Goal: Task Accomplishment & Management: Manage account settings

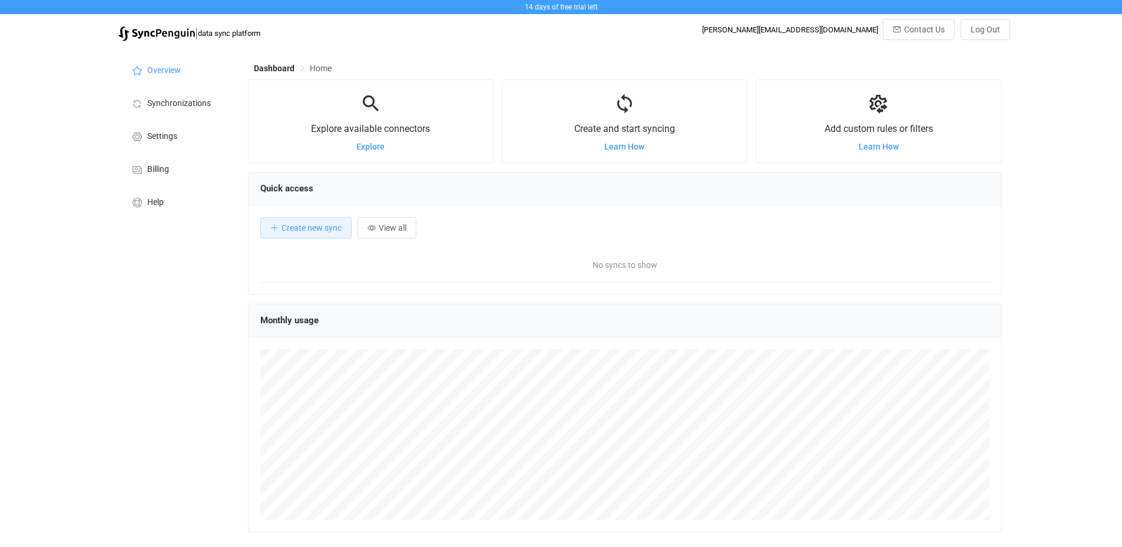
scroll to position [229, 754]
click at [333, 227] on span "Create new sync" at bounding box center [312, 227] width 60 height 9
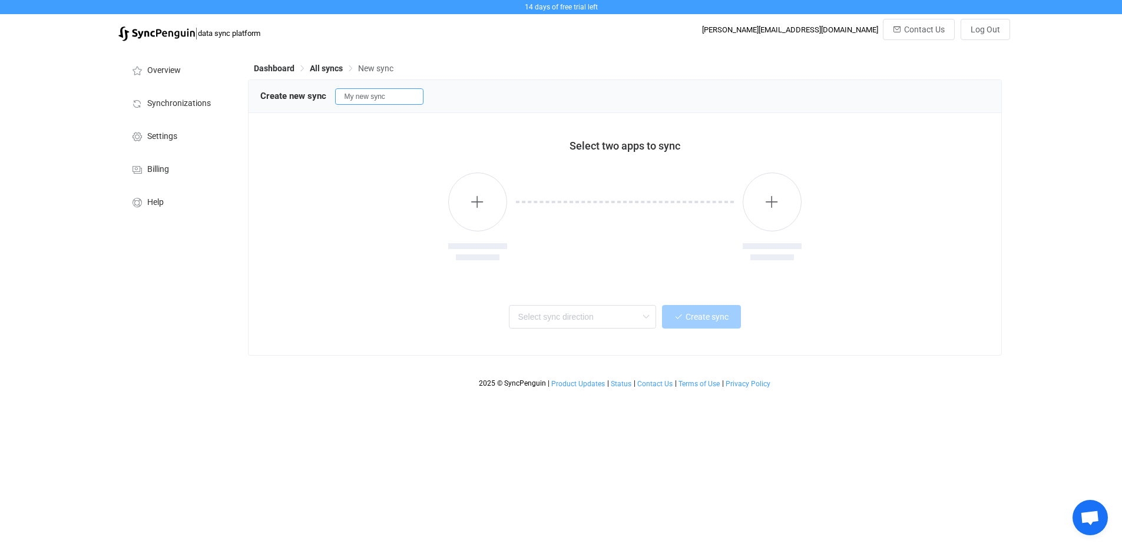
drag, startPoint x: 395, startPoint y: 92, endPoint x: 320, endPoint y: 91, distance: 74.8
click at [320, 91] on div "Create new sync My new sync" at bounding box center [624, 96] width 729 height 18
type input "test"
click at [302, 300] on div "Two-way One or multiple two-way syncs One-way One or multiple one-way syncs One…" at bounding box center [624, 319] width 729 height 47
click at [485, 208] on button "button" at bounding box center [477, 202] width 59 height 59
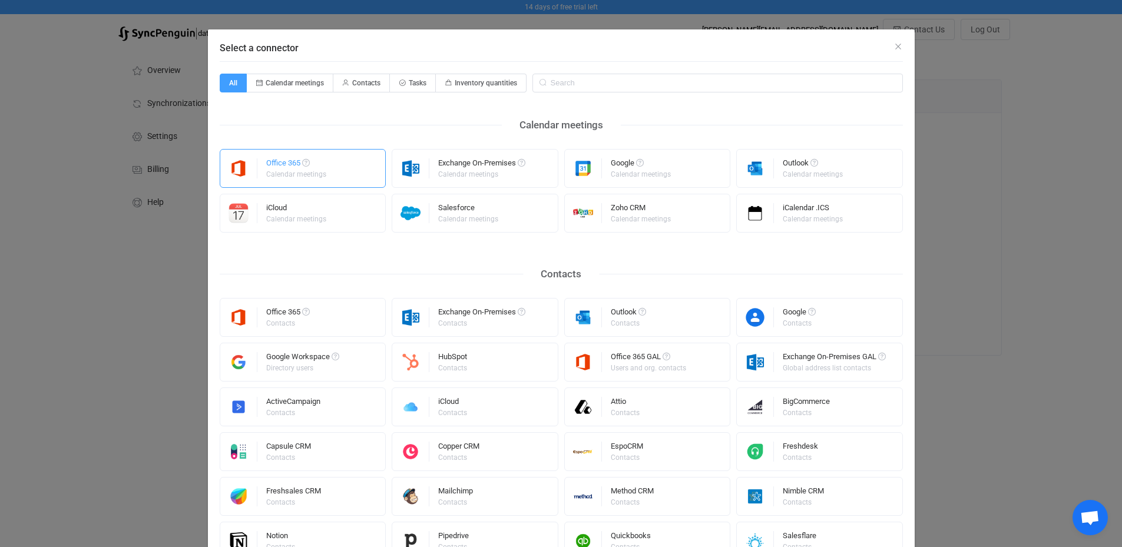
click at [274, 167] on div "Office 365" at bounding box center [297, 165] width 62 height 12
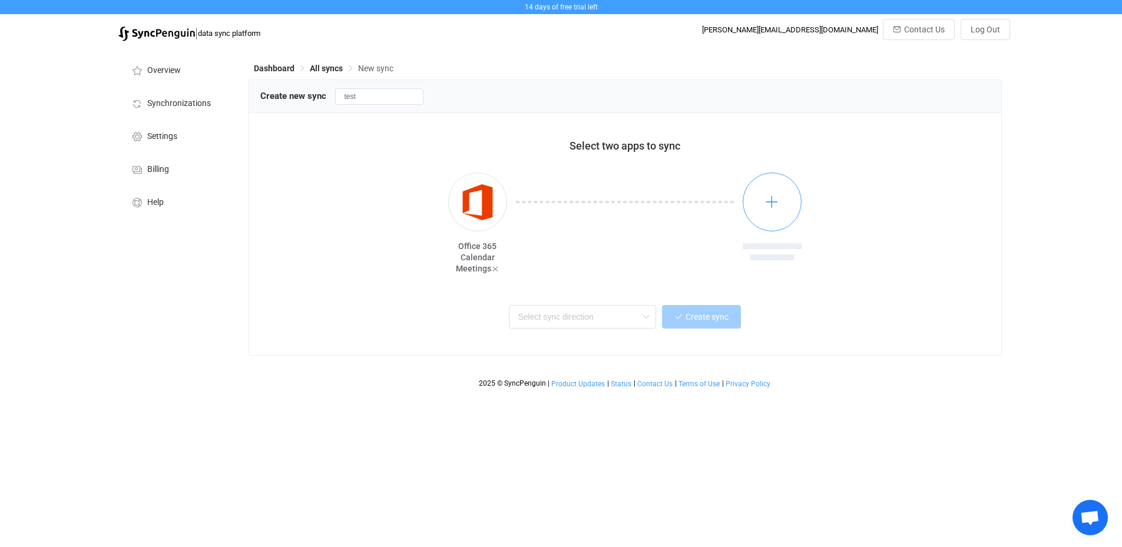
click at [770, 204] on icon "button" at bounding box center [771, 201] width 15 height 15
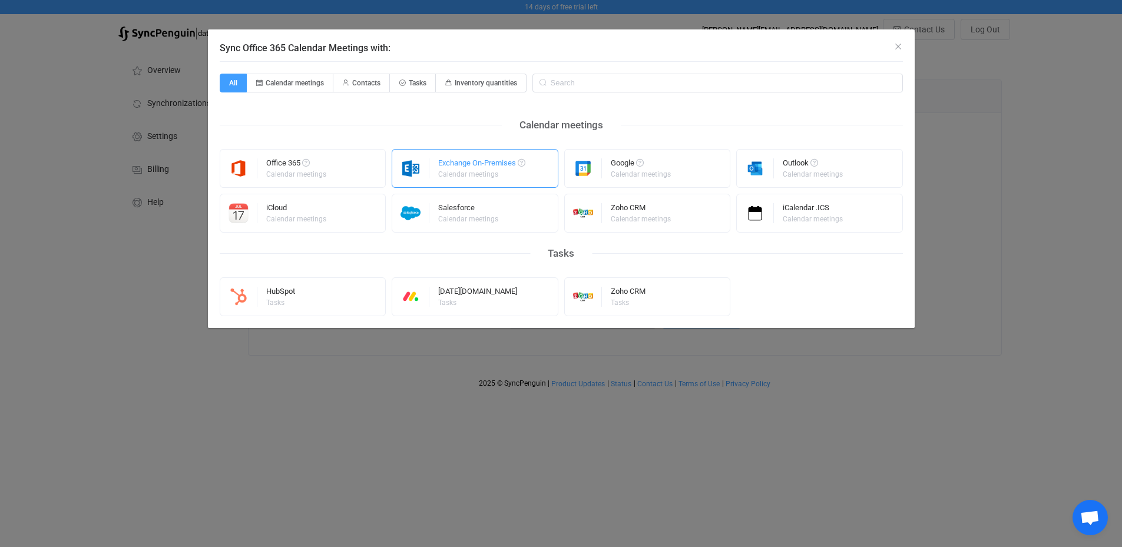
click at [485, 167] on div "Exchange On-Premises" at bounding box center [481, 165] width 87 height 12
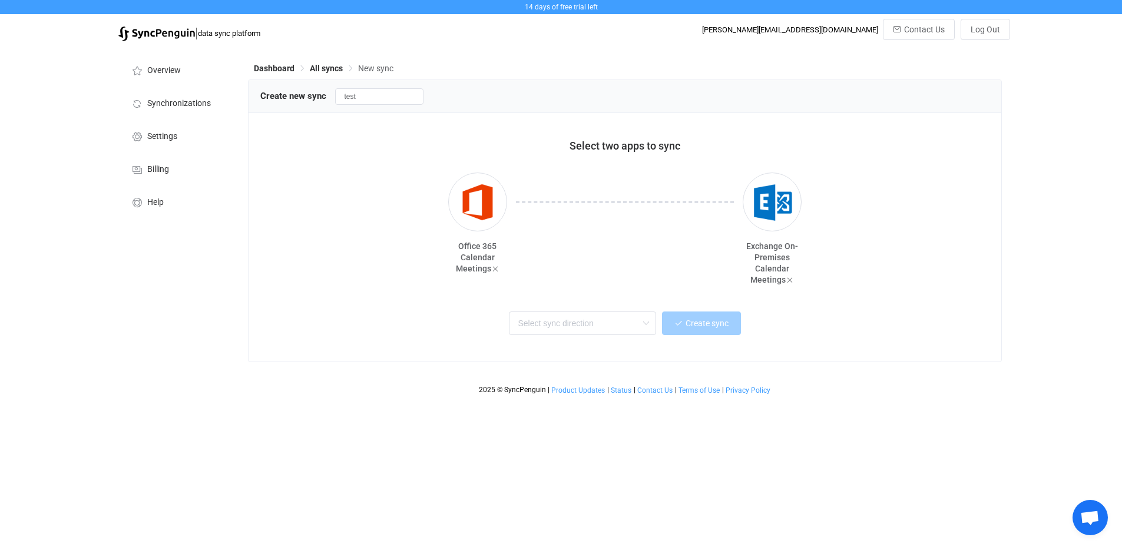
click at [1005, 295] on div "Dashboard All syncs New sync Create new sync test Select two apps to sync Offic…" at bounding box center [626, 223] width 768 height 353
click at [256, 401] on html "14 days of free trial left | data sync platform [PERSON_NAME][EMAIL_ADDRESS][DO…" at bounding box center [561, 200] width 1122 height 401
click at [611, 327] on input "text" at bounding box center [582, 324] width 147 height 24
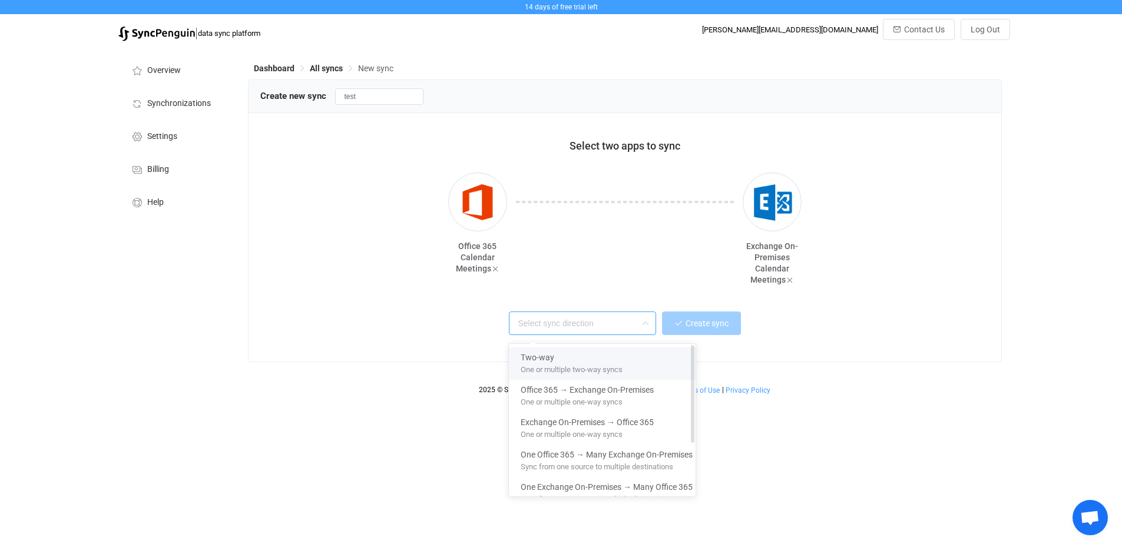
click at [617, 358] on div "Two-way" at bounding box center [607, 355] width 172 height 16
type input "Two-way"
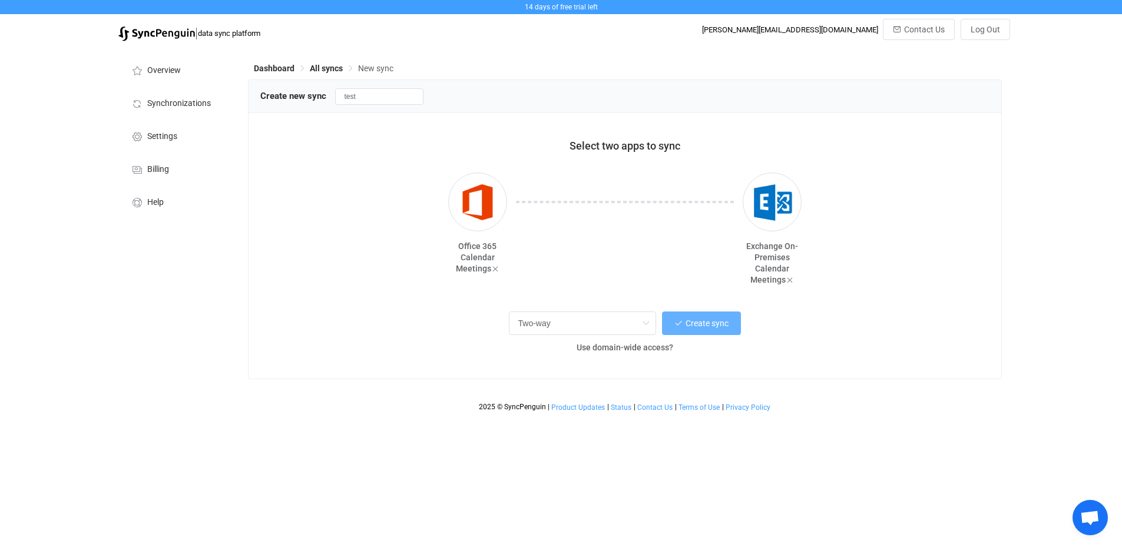
click at [707, 317] on button "Create sync" at bounding box center [701, 324] width 79 height 24
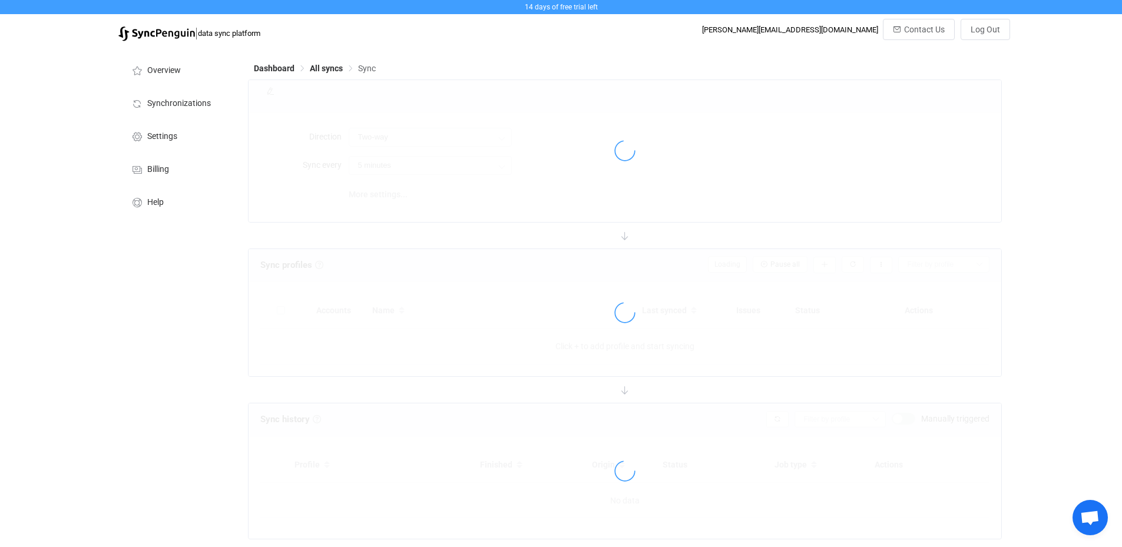
type input "10 minutes"
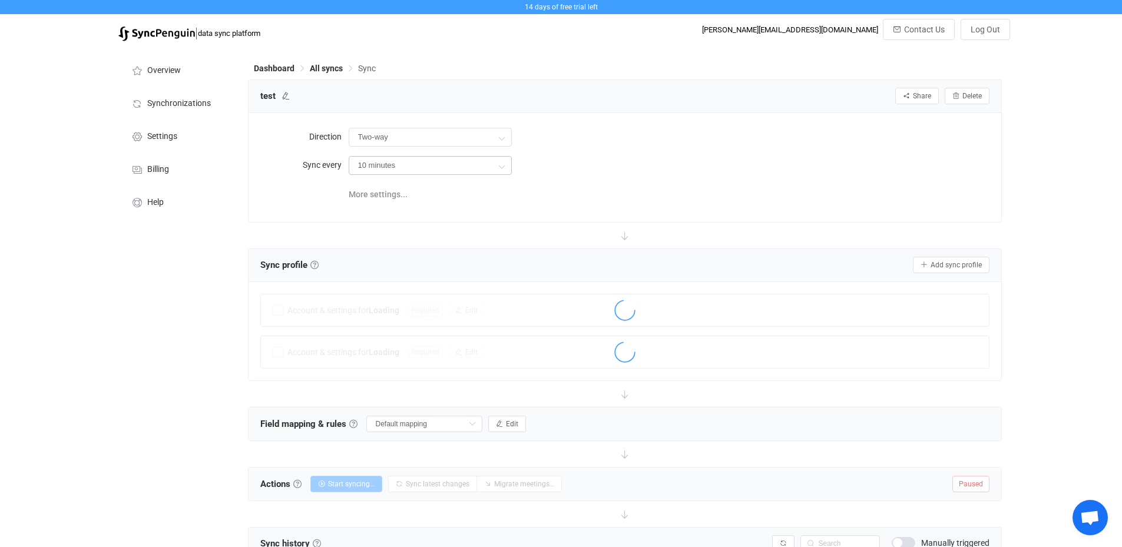
click at [504, 166] on icon at bounding box center [501, 166] width 15 height 24
click at [426, 166] on input "10 minutes" at bounding box center [430, 165] width 163 height 19
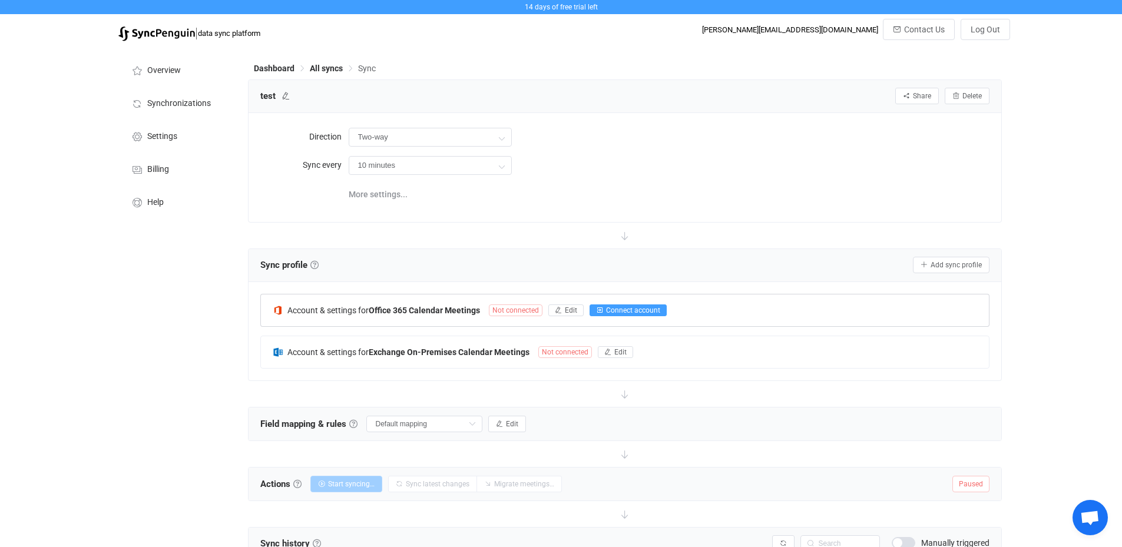
click at [636, 309] on span "Connect account" at bounding box center [633, 310] width 54 height 8
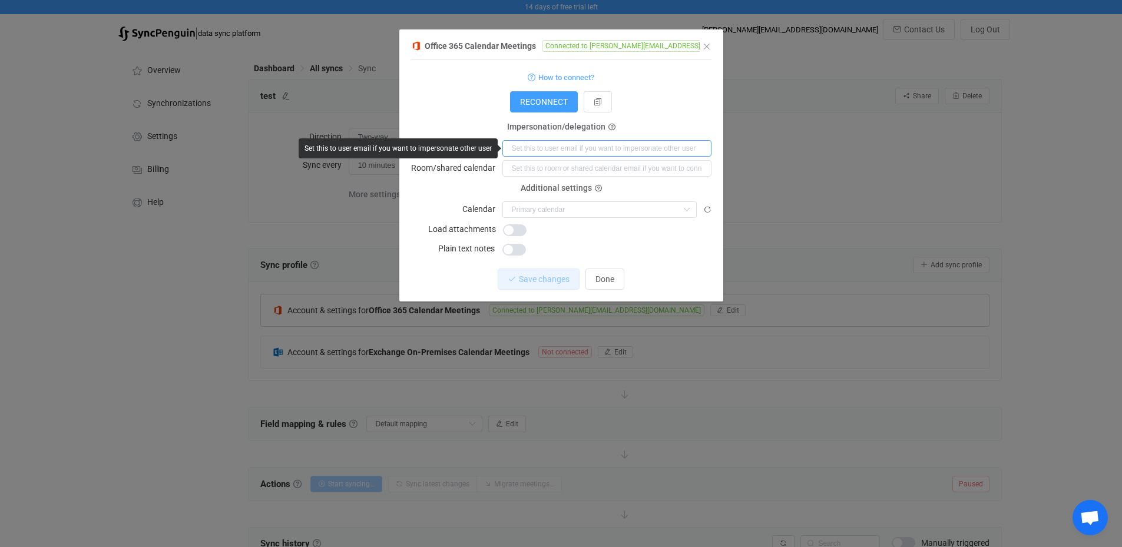
click at [580, 151] on input "dialog" at bounding box center [606, 148] width 209 height 16
click at [657, 95] on div "RECONNECT" at bounding box center [561, 101] width 300 height 21
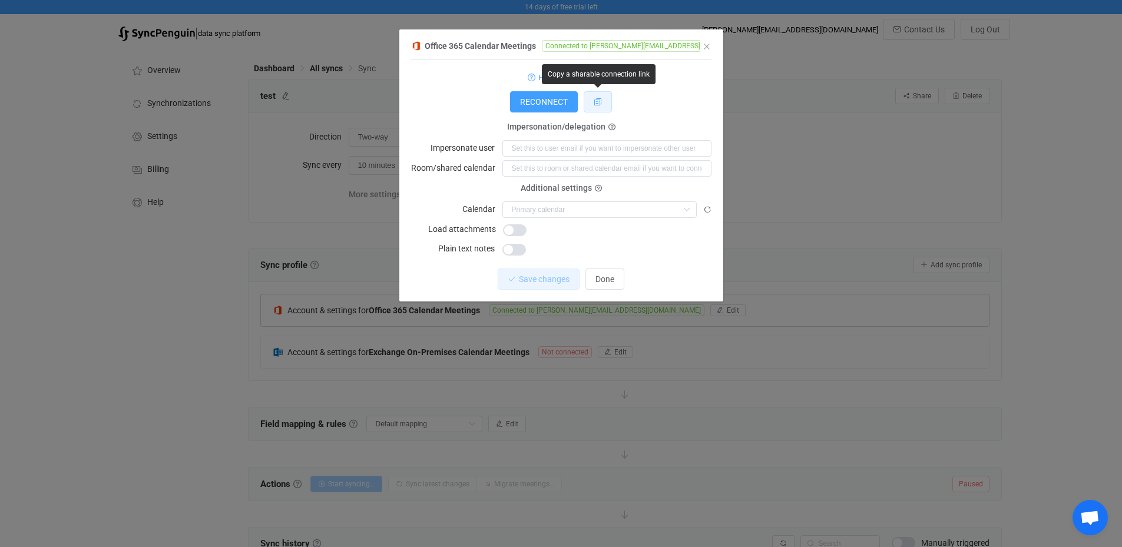
click at [600, 101] on icon "dialog" at bounding box center [598, 102] width 8 height 8
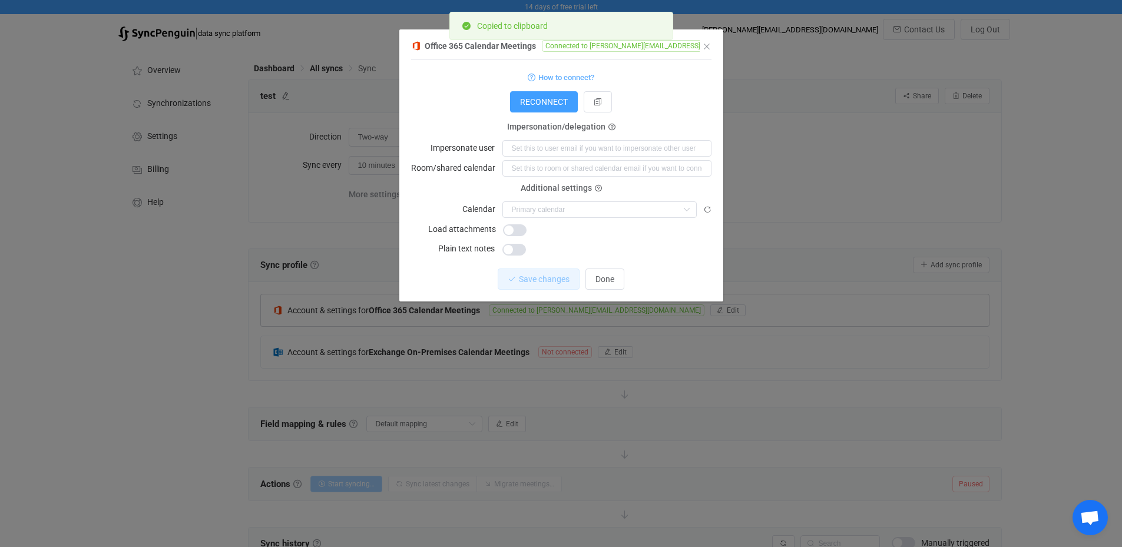
click at [657, 108] on div "RECONNECT" at bounding box center [561, 101] width 300 height 21
click at [658, 210] on input "dialog" at bounding box center [599, 209] width 194 height 16
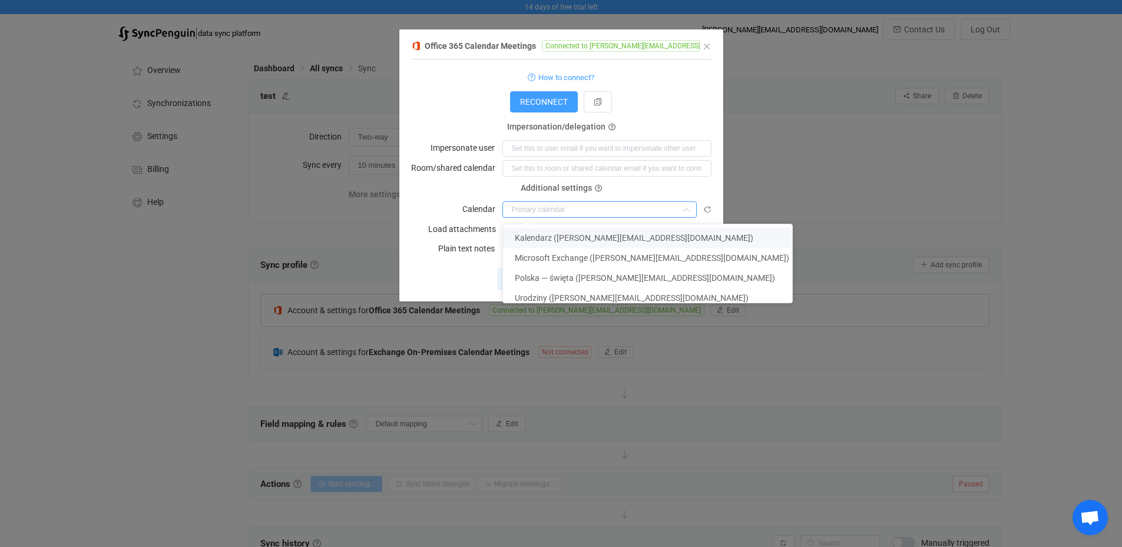
click at [658, 236] on span "Kalendarz ([PERSON_NAME][EMAIL_ADDRESS][DOMAIN_NAME])" at bounding box center [634, 237] width 239 height 9
type input "Kalendarz ([PERSON_NAME][EMAIL_ADDRESS][DOMAIN_NAME])"
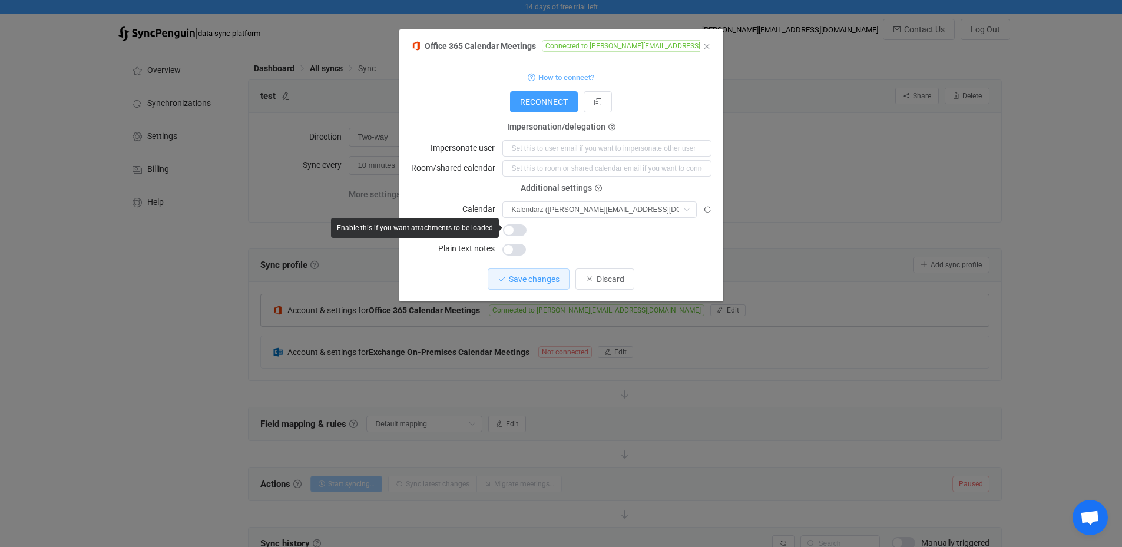
click at [515, 229] on span "dialog" at bounding box center [515, 230] width 24 height 12
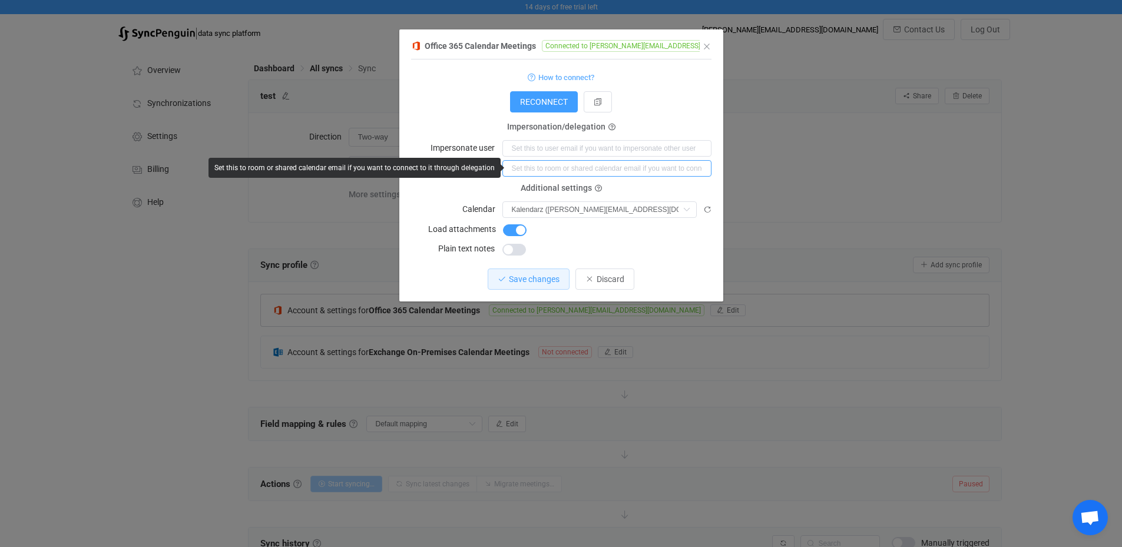
click at [522, 170] on input "dialog" at bounding box center [606, 168] width 209 height 16
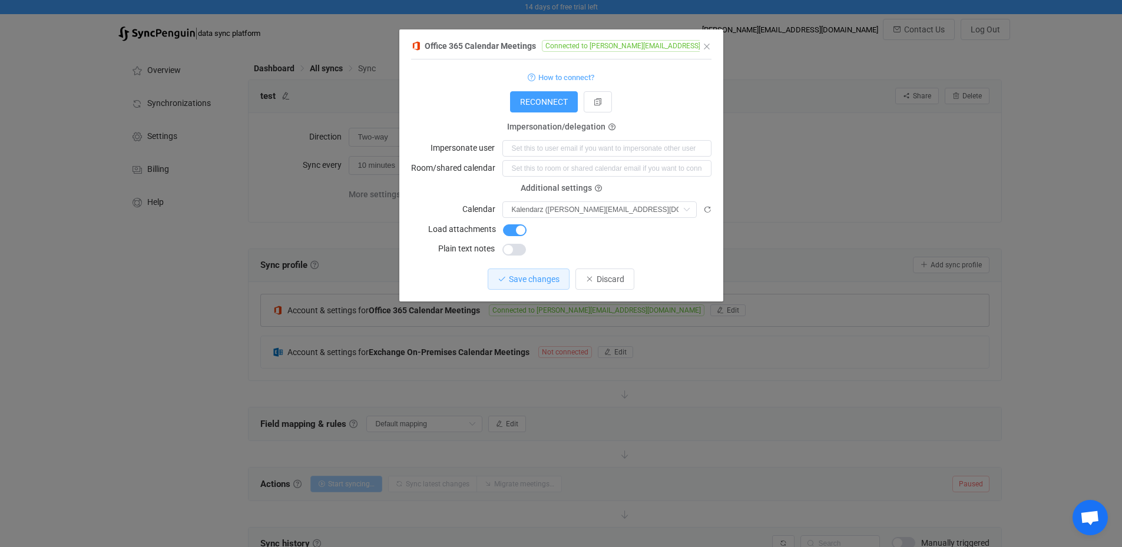
click at [452, 196] on div "Additional settings Calendar Kalendarz ([PERSON_NAME][EMAIL_ADDRESS][DOMAIN_NAM…" at bounding box center [561, 202] width 300 height 29
click at [537, 145] on input "dialog" at bounding box center [606, 148] width 209 height 16
type input "a"
click at [582, 148] on input "a" at bounding box center [606, 148] width 209 height 16
click at [667, 108] on div "RECONNECT" at bounding box center [561, 101] width 300 height 21
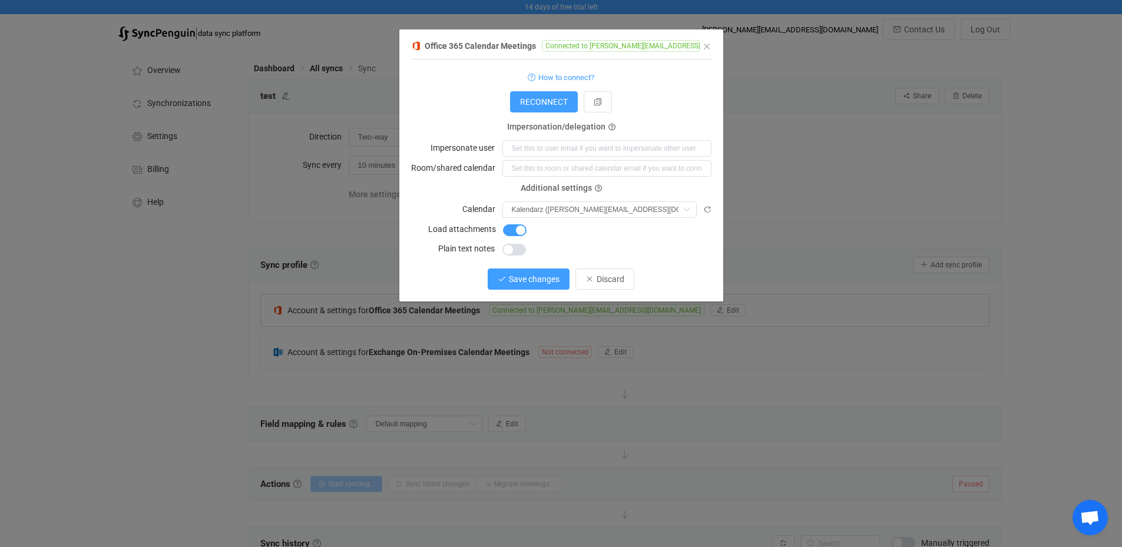
click at [539, 276] on span "Save changes" at bounding box center [534, 278] width 51 height 9
click at [707, 47] on icon "Close" at bounding box center [706, 46] width 9 height 9
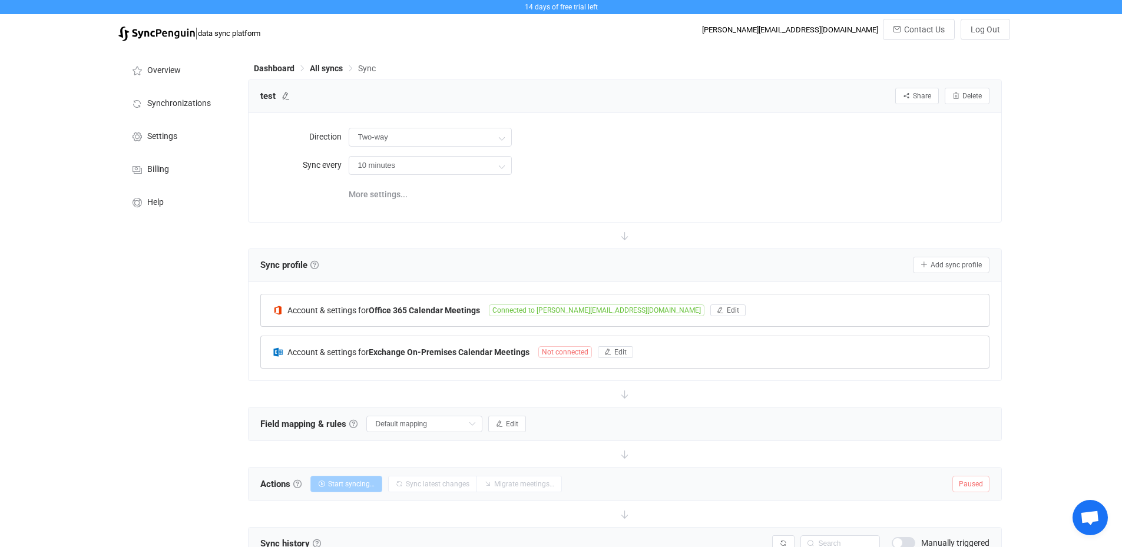
click at [576, 350] on span "Not connected" at bounding box center [565, 352] width 54 height 12
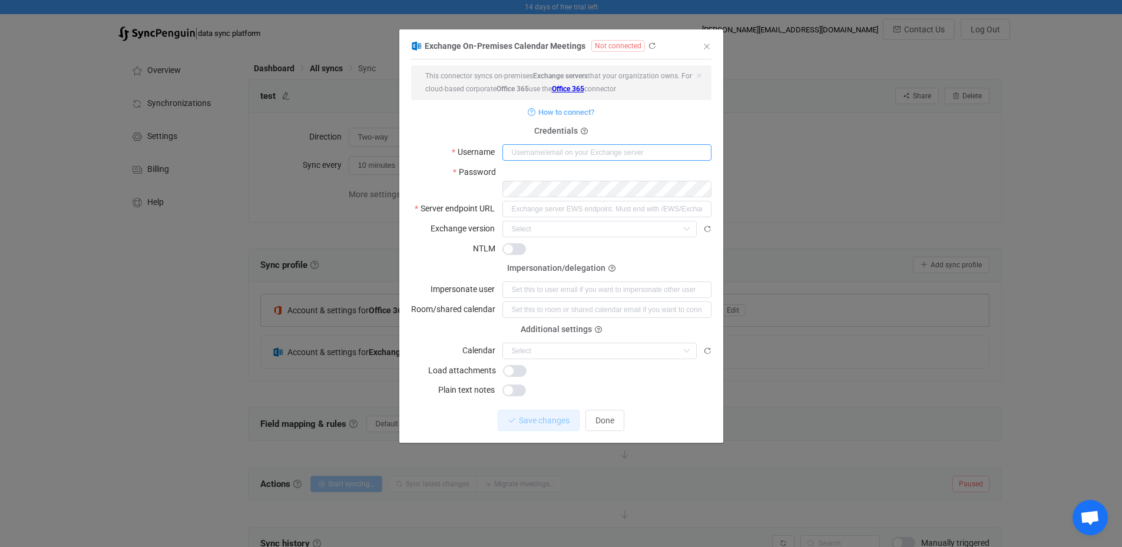
click at [561, 152] on input "dialog" at bounding box center [606, 152] width 209 height 16
type input "[PERSON_NAME][EMAIL_ADDRESS][PERSON_NAME][DOMAIN_NAME]"
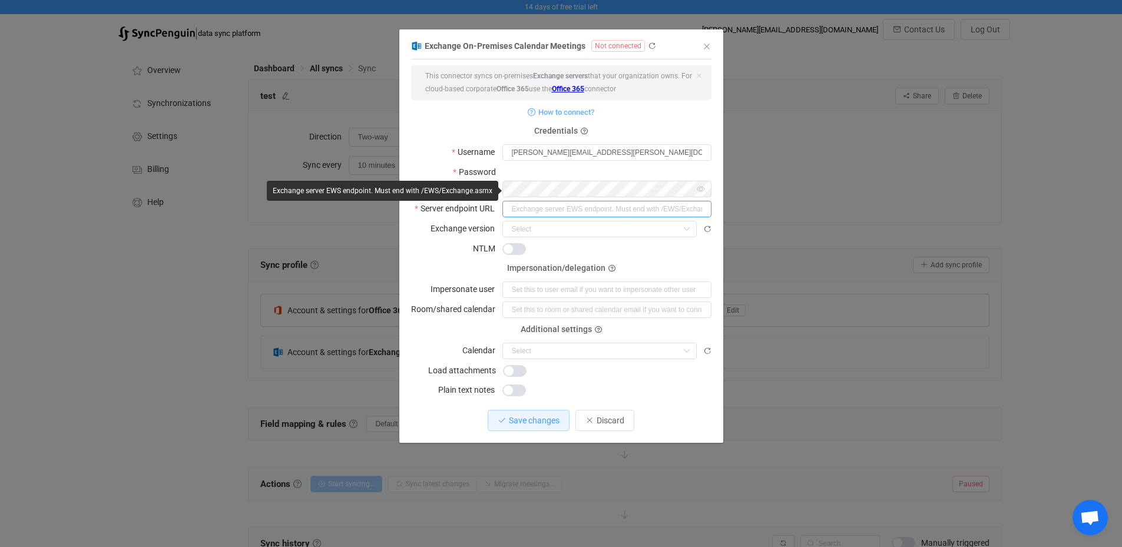
click at [538, 201] on input "dialog" at bounding box center [606, 209] width 209 height 16
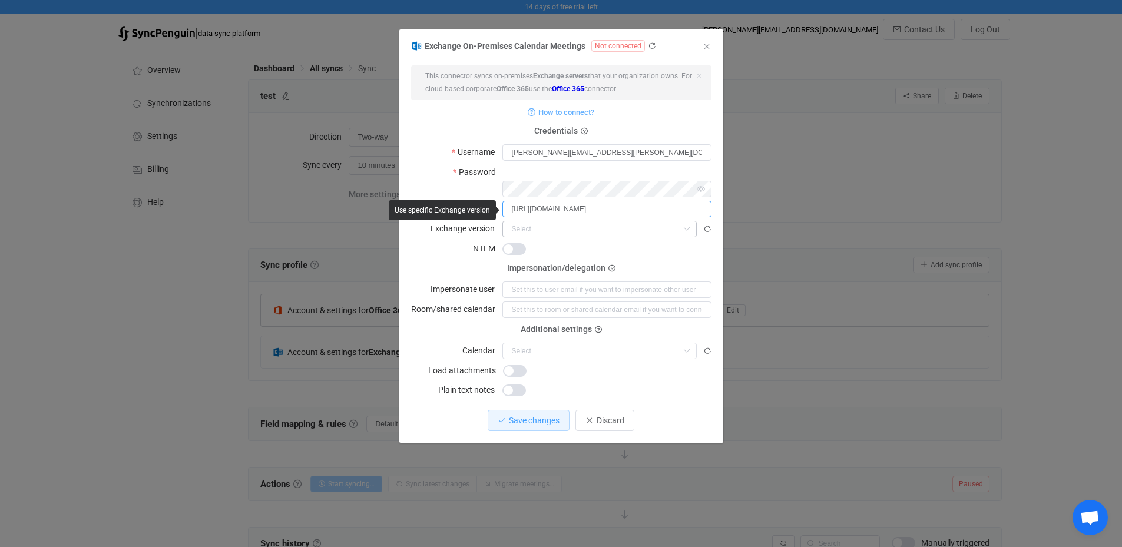
type input "[URL][DOMAIN_NAME]"
click at [679, 221] on div "dialog" at bounding box center [599, 229] width 194 height 16
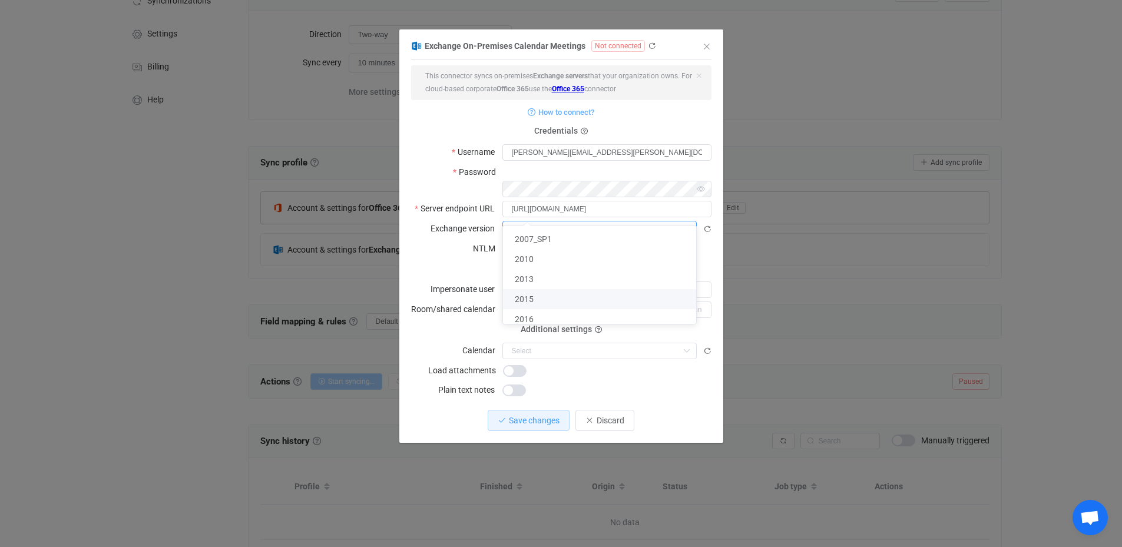
scroll to position [118, 0]
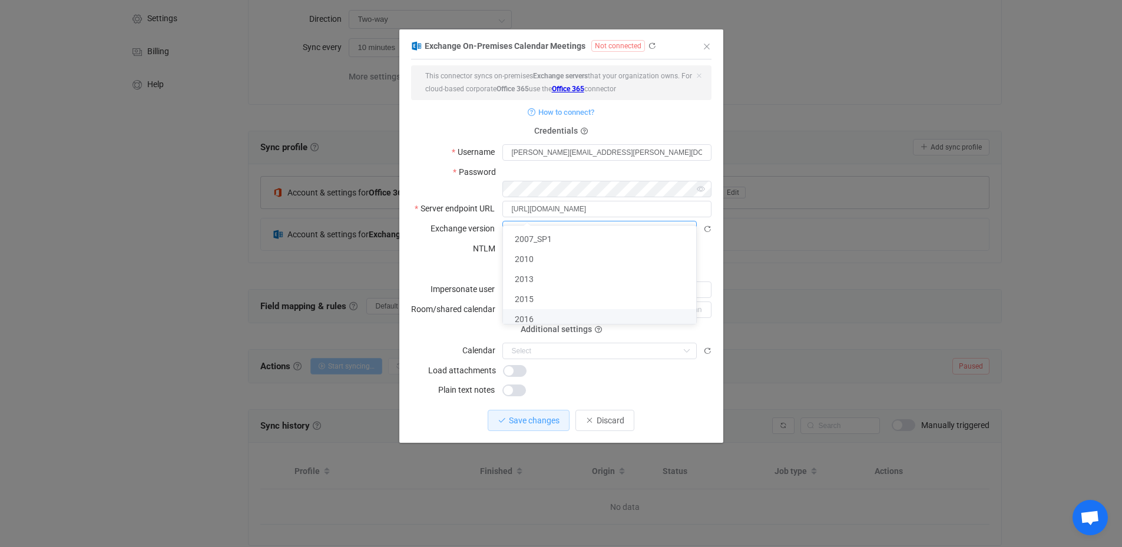
click at [535, 320] on li "2016" at bounding box center [604, 319] width 202 height 20
type input "2016"
click at [657, 238] on form "This connector syncs on-premises Exchange servers that your organization owns. …" at bounding box center [561, 231] width 300 height 332
click at [581, 343] on input "dialog" at bounding box center [599, 351] width 194 height 16
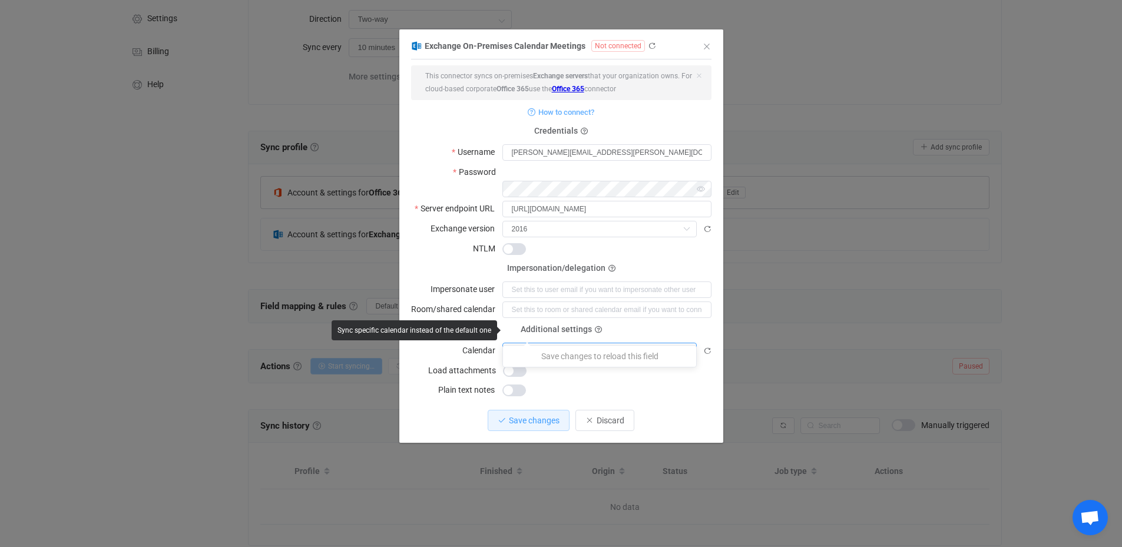
click at [581, 343] on input "dialog" at bounding box center [599, 351] width 194 height 16
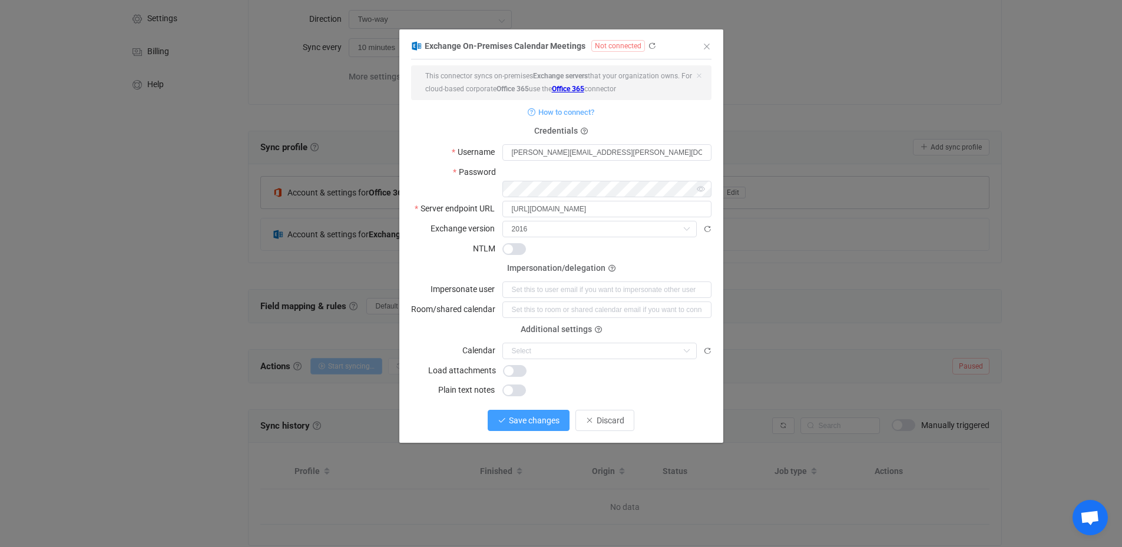
click at [522, 416] on span "Save changes" at bounding box center [534, 420] width 51 height 9
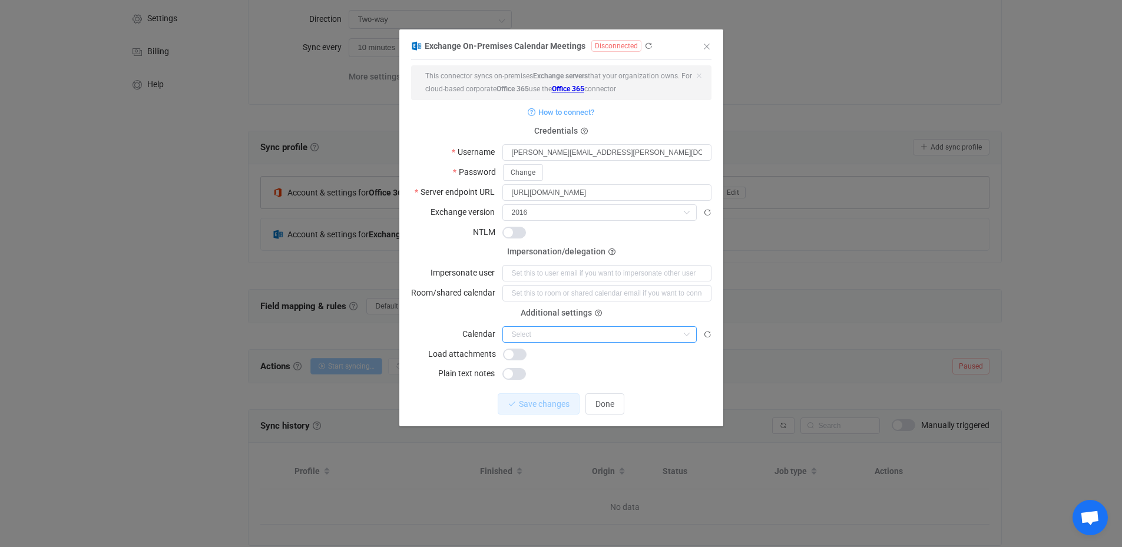
click at [580, 335] on input "dialog" at bounding box center [599, 334] width 194 height 16
click at [580, 333] on input "dialog" at bounding box center [599, 334] width 194 height 16
click at [575, 365] on div "dialog" at bounding box center [606, 373] width 209 height 16
click at [508, 350] on span "dialog" at bounding box center [515, 355] width 24 height 12
click at [526, 400] on span "Save changes" at bounding box center [534, 403] width 51 height 9
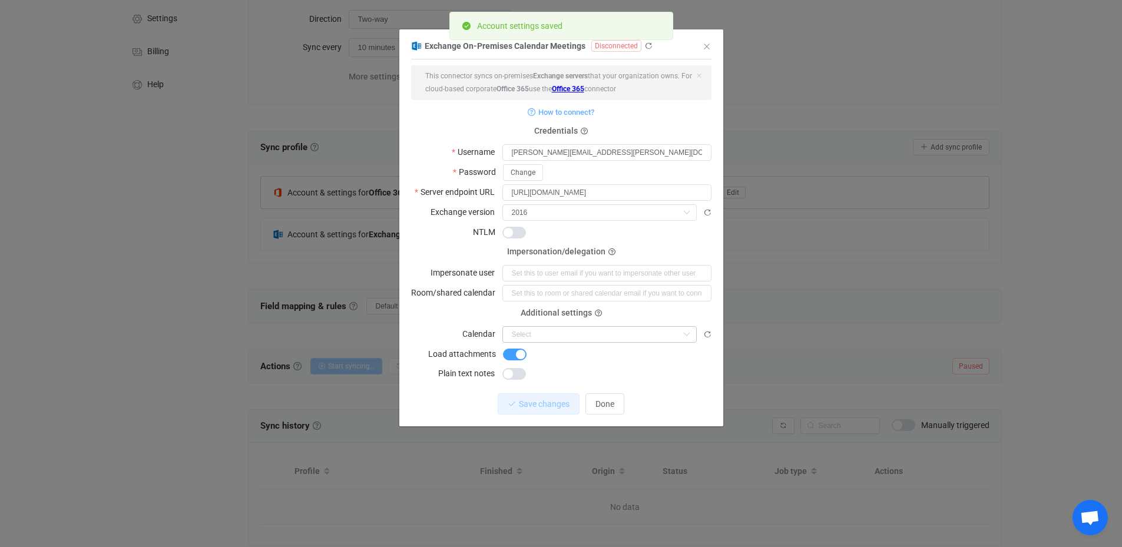
click at [679, 329] on icon "dialog" at bounding box center [686, 334] width 15 height 16
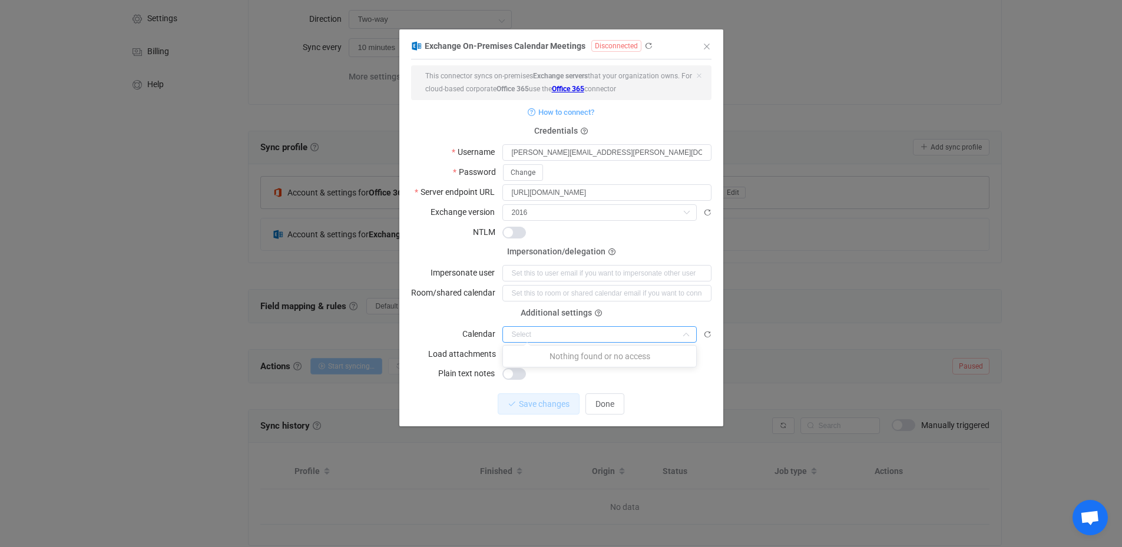
click at [521, 227] on span "dialog" at bounding box center [514, 233] width 24 height 12
click at [550, 401] on span "Save changes" at bounding box center [534, 403] width 51 height 9
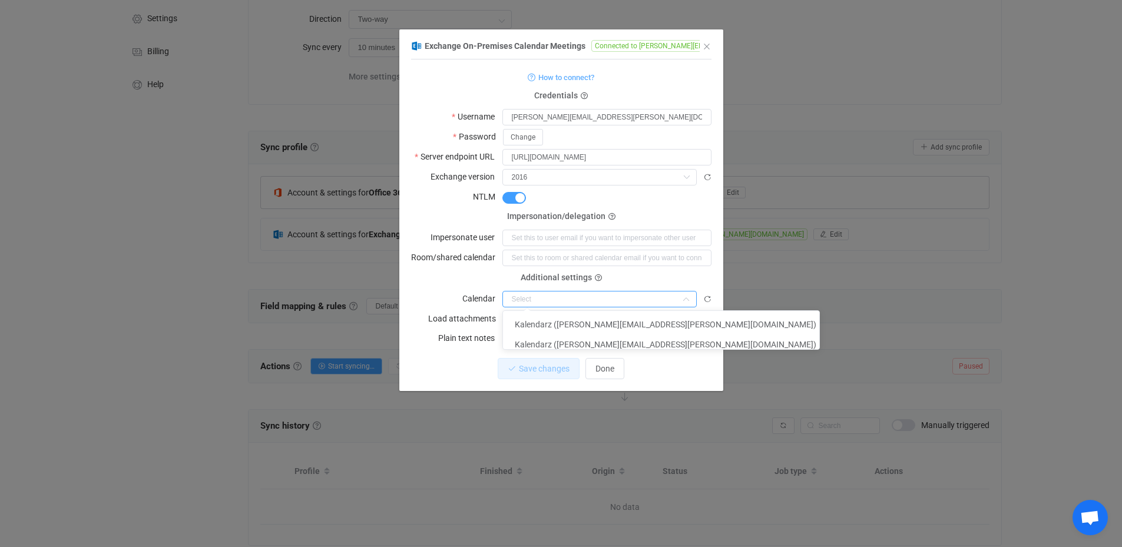
click at [634, 295] on input "dialog" at bounding box center [599, 299] width 194 height 16
click at [631, 322] on span "Kalendarz ([PERSON_NAME][EMAIL_ADDRESS][PERSON_NAME][DOMAIN_NAME])" at bounding box center [666, 324] width 302 height 9
type input "Kalendarz ([PERSON_NAME][EMAIL_ADDRESS][PERSON_NAME][DOMAIN_NAME])"
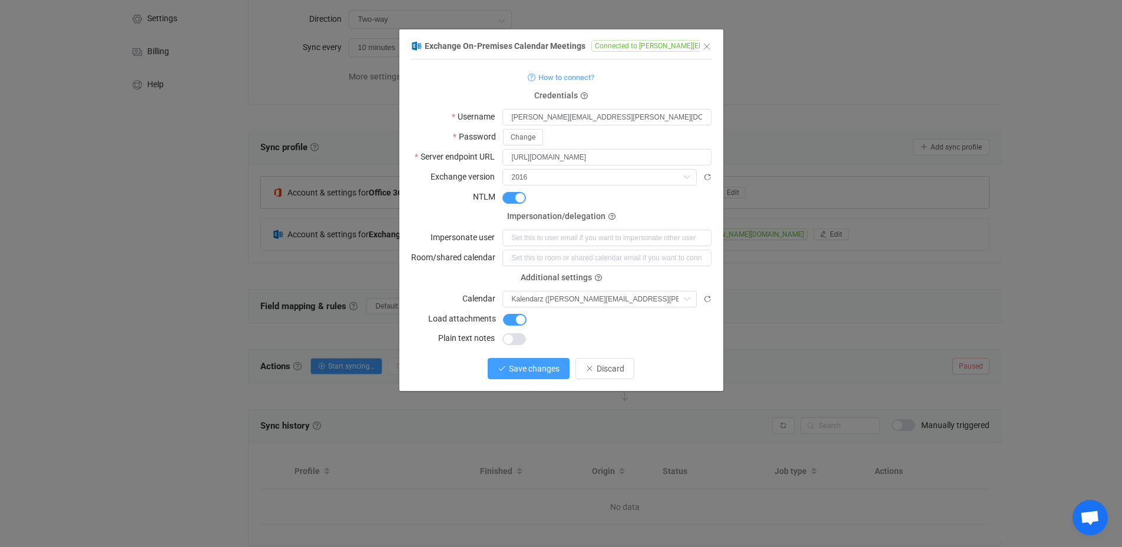
click at [534, 364] on span "Save changes" at bounding box center [534, 368] width 51 height 9
click at [602, 365] on span "Done" at bounding box center [604, 368] width 19 height 9
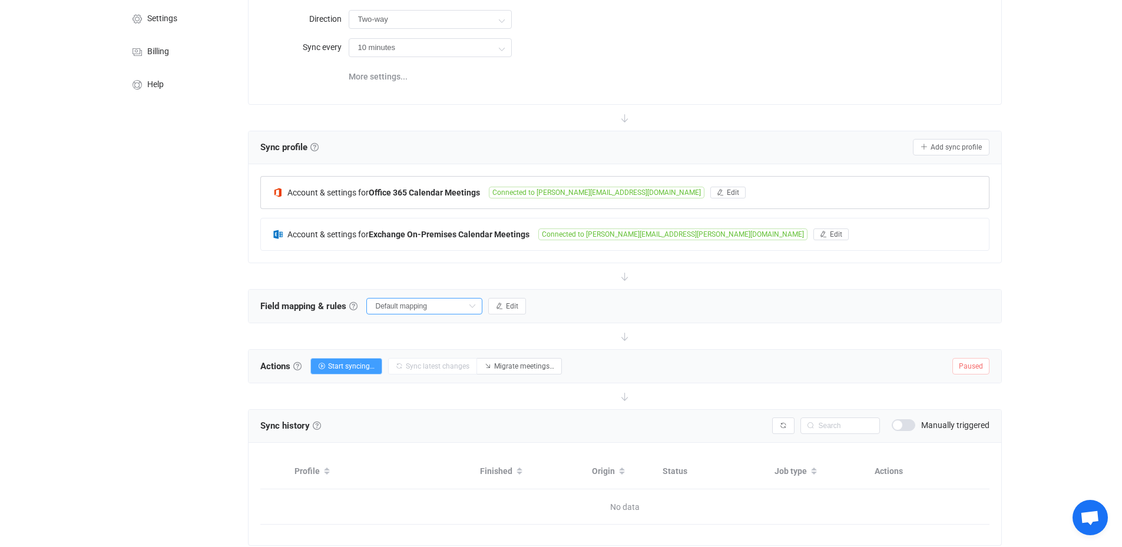
click at [432, 302] on input "Default mapping" at bounding box center [424, 306] width 116 height 16
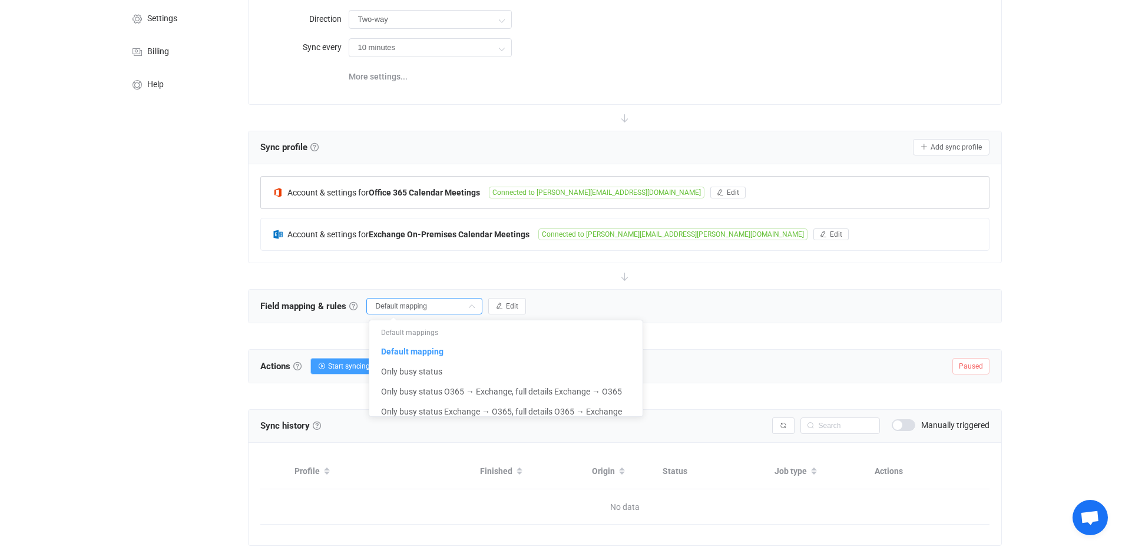
click at [432, 302] on input "Default mapping" at bounding box center [424, 306] width 116 height 16
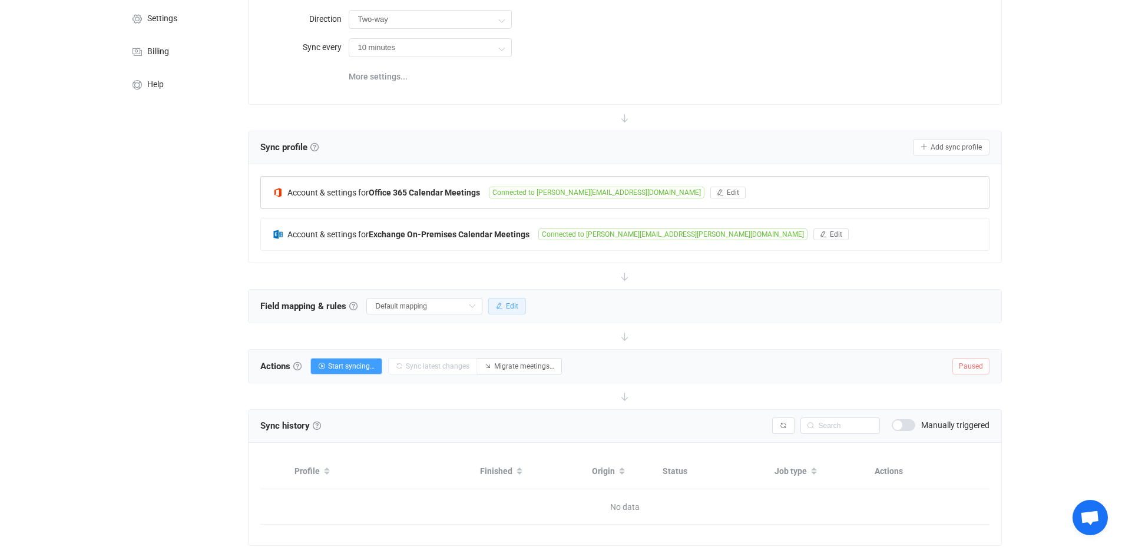
click at [514, 309] on button "Edit" at bounding box center [507, 306] width 38 height 16
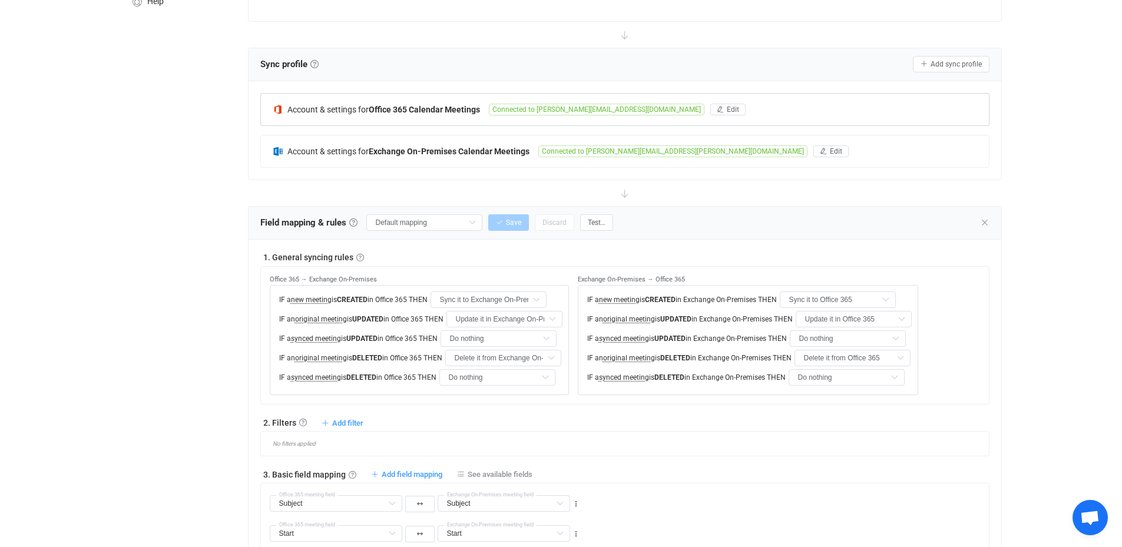
scroll to position [236, 0]
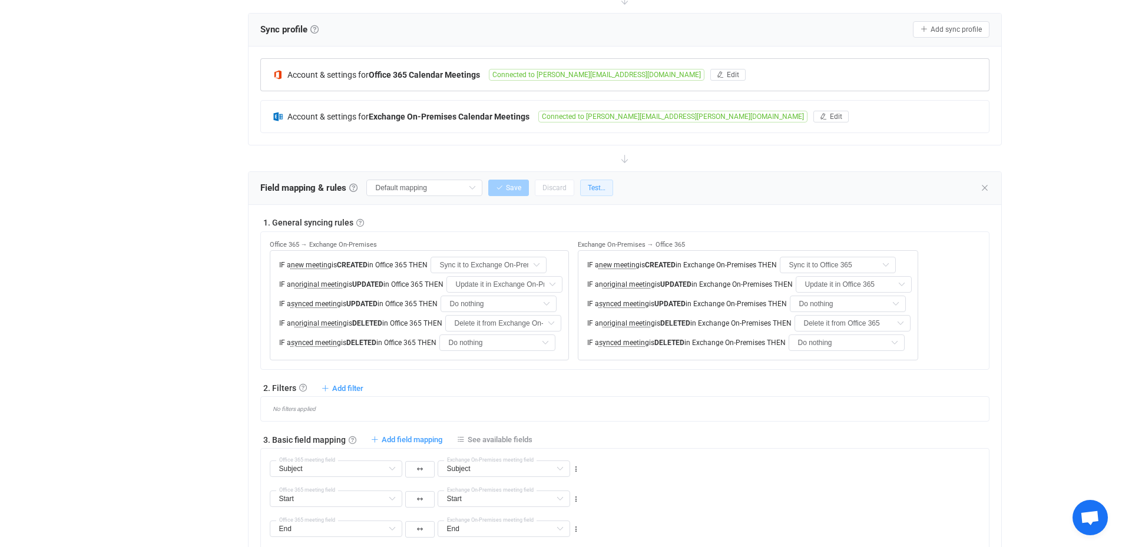
click at [597, 187] on span "Test…" at bounding box center [597, 188] width 18 height 8
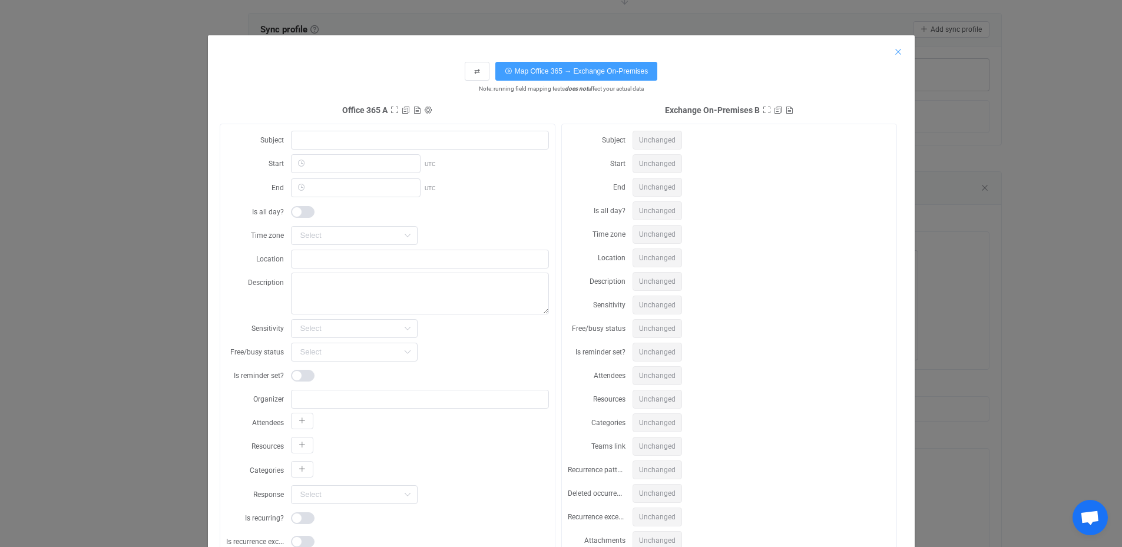
click at [894, 52] on icon "Close" at bounding box center [897, 51] width 9 height 9
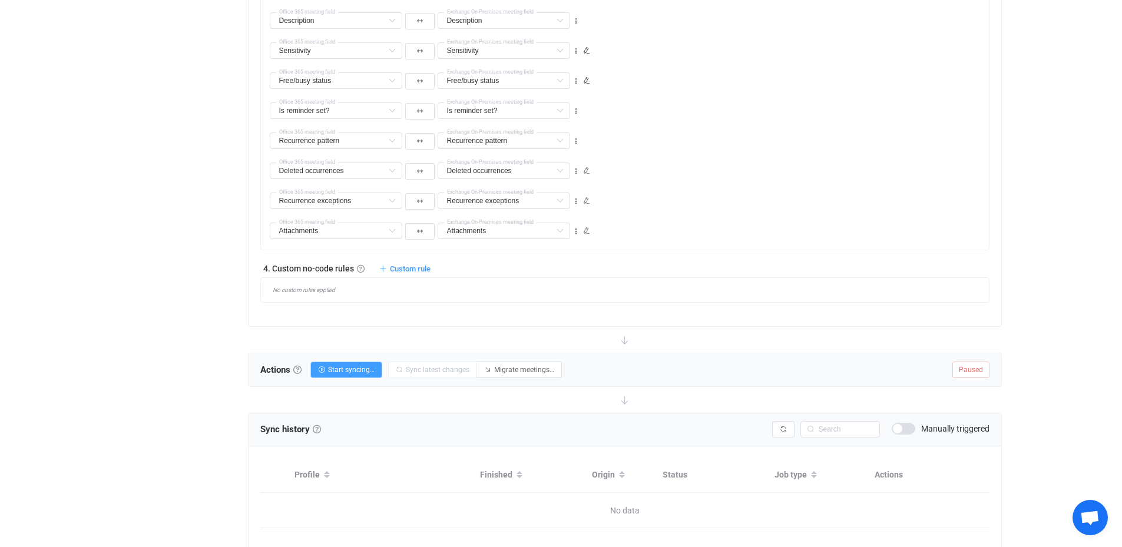
scroll to position [905, 0]
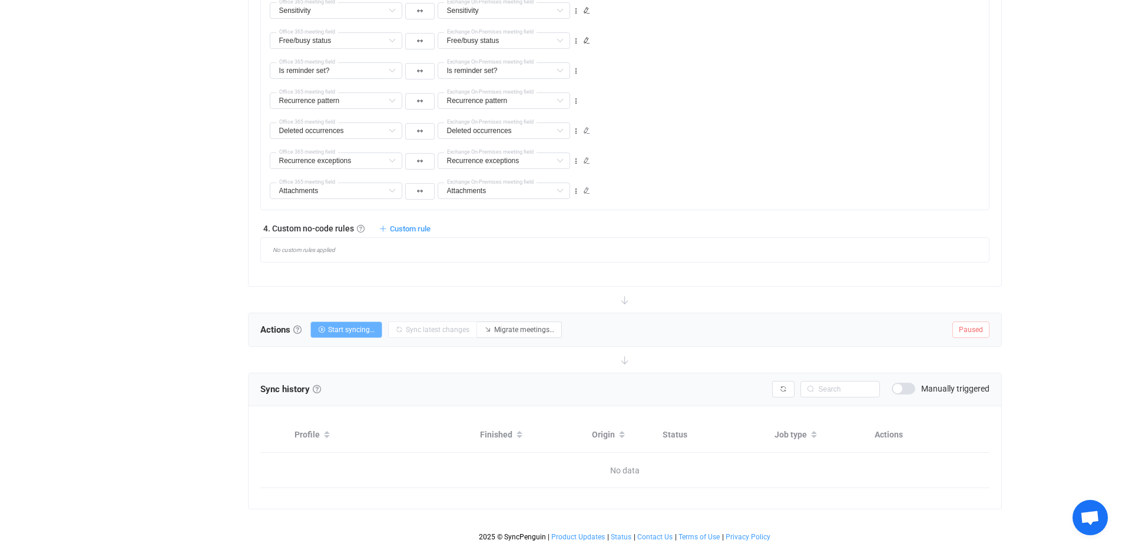
click at [352, 330] on span "Start syncing…" at bounding box center [351, 330] width 47 height 8
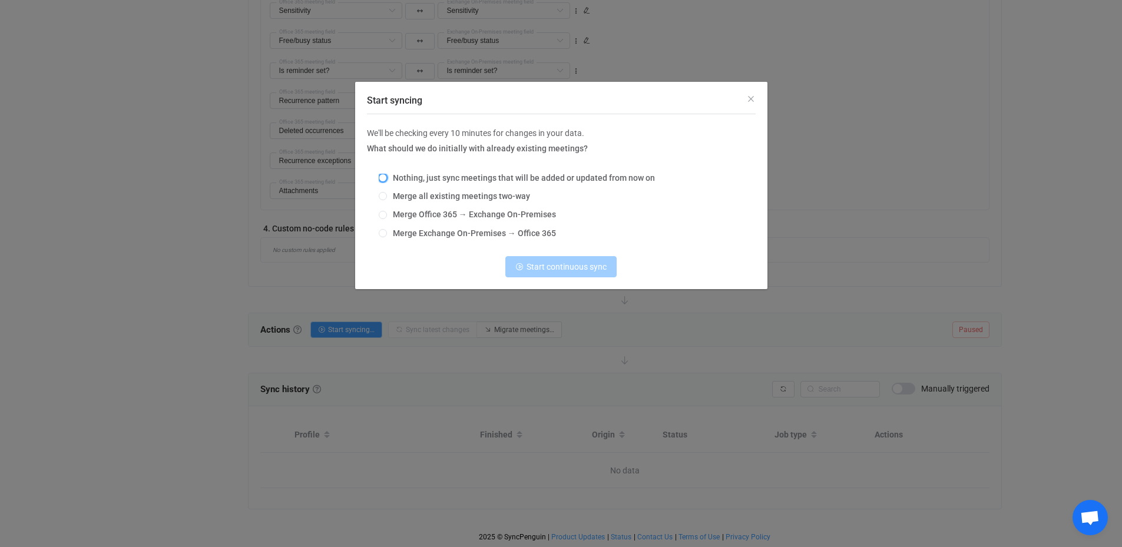
click at [383, 180] on span "Start syncing" at bounding box center [383, 178] width 8 height 8
click at [383, 180] on input "Nothing, just sync meetings that will be added or updated from now on" at bounding box center [383, 178] width 8 height 9
radio input "true"
click at [382, 215] on span "Start syncing" at bounding box center [383, 215] width 8 height 8
click at [382, 215] on input "Merge Office 365 → Exchange On-Premises" at bounding box center [383, 215] width 8 height 9
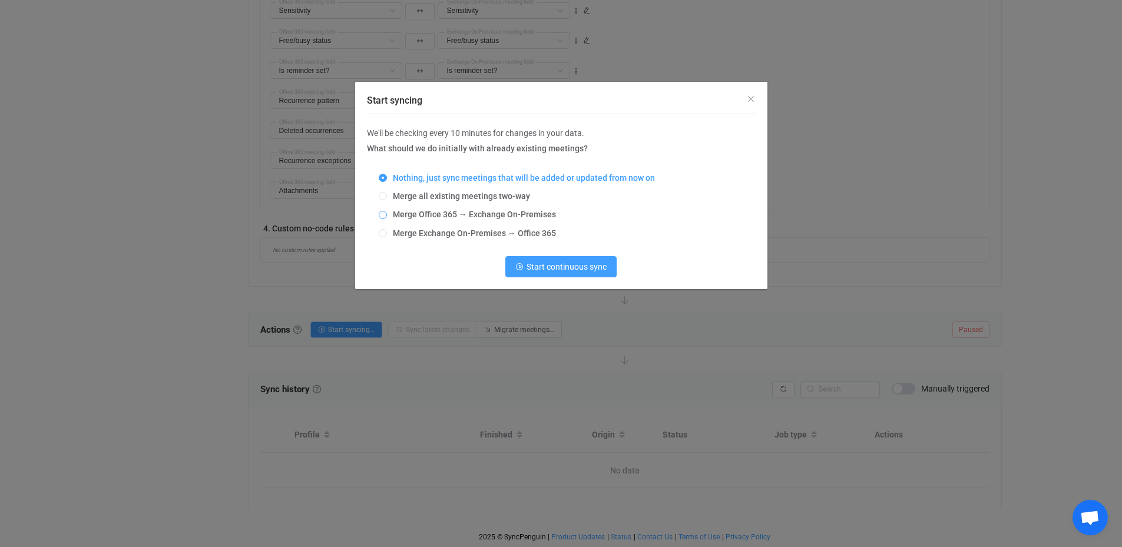
radio input "true"
radio input "false"
radio input "true"
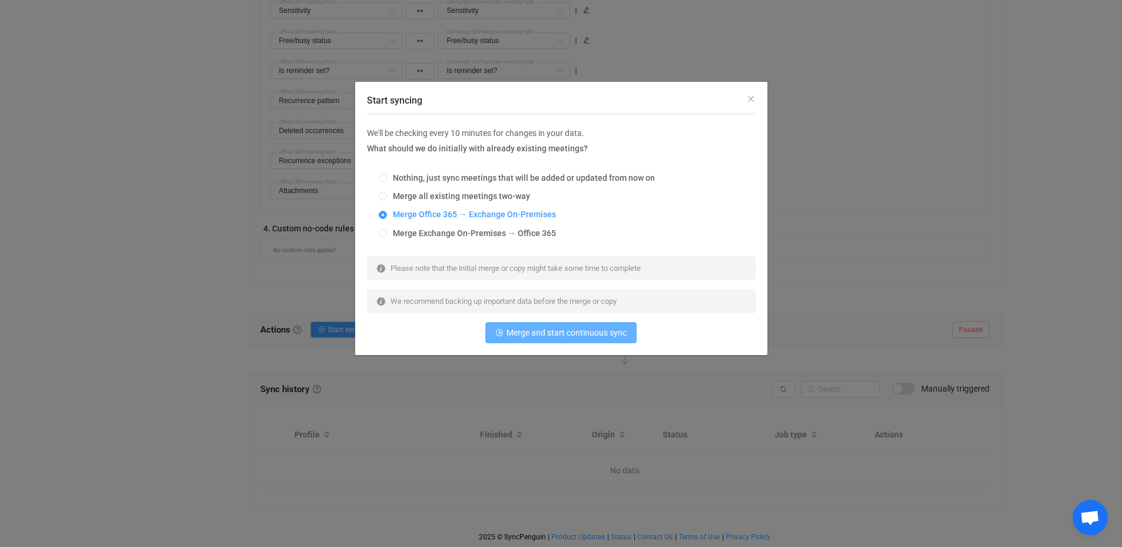
click at [575, 332] on span "Merge and start continuous sync" at bounding box center [567, 332] width 120 height 9
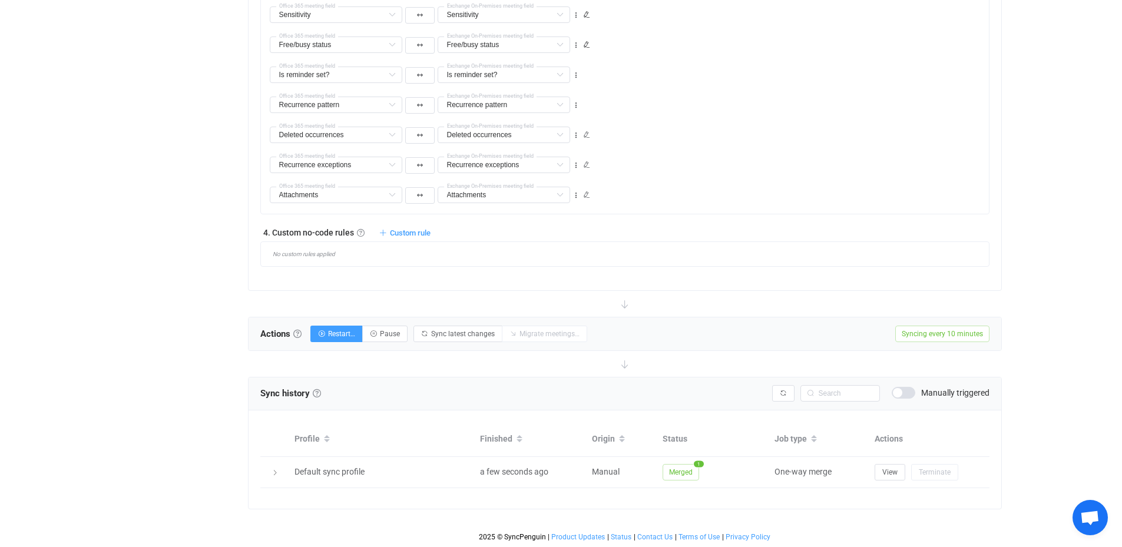
scroll to position [901, 0]
click at [346, 337] on span "Restart…" at bounding box center [341, 334] width 27 height 8
radio input "true"
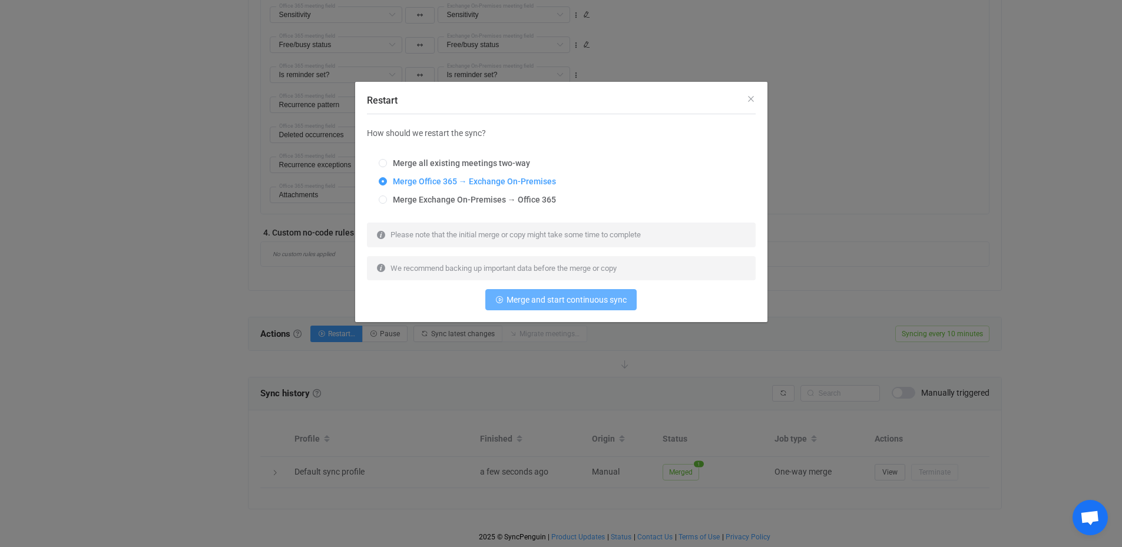
click at [575, 302] on span "Merge and start continuous sync" at bounding box center [567, 299] width 120 height 9
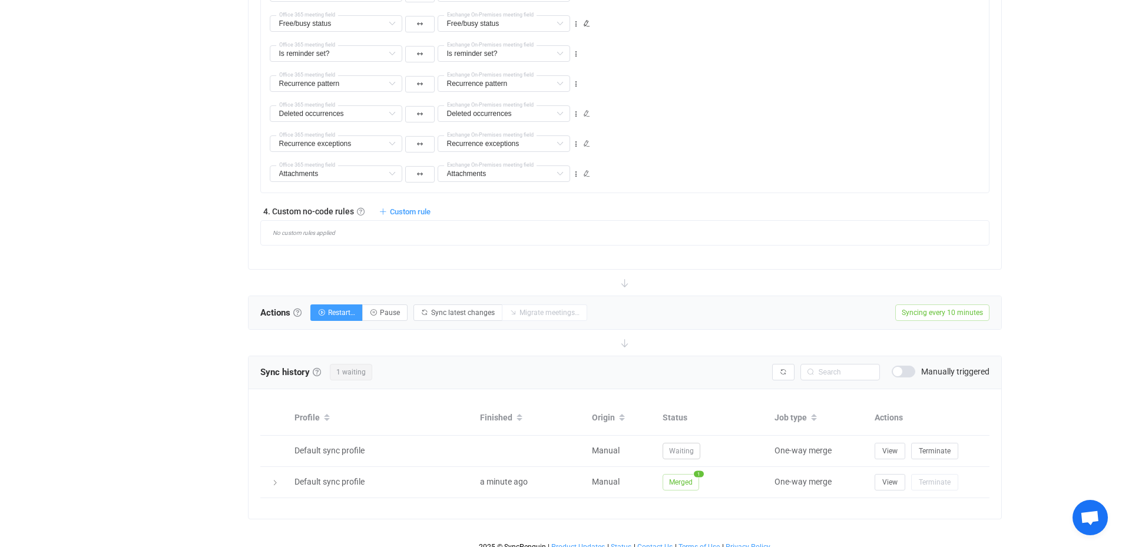
scroll to position [932, 0]
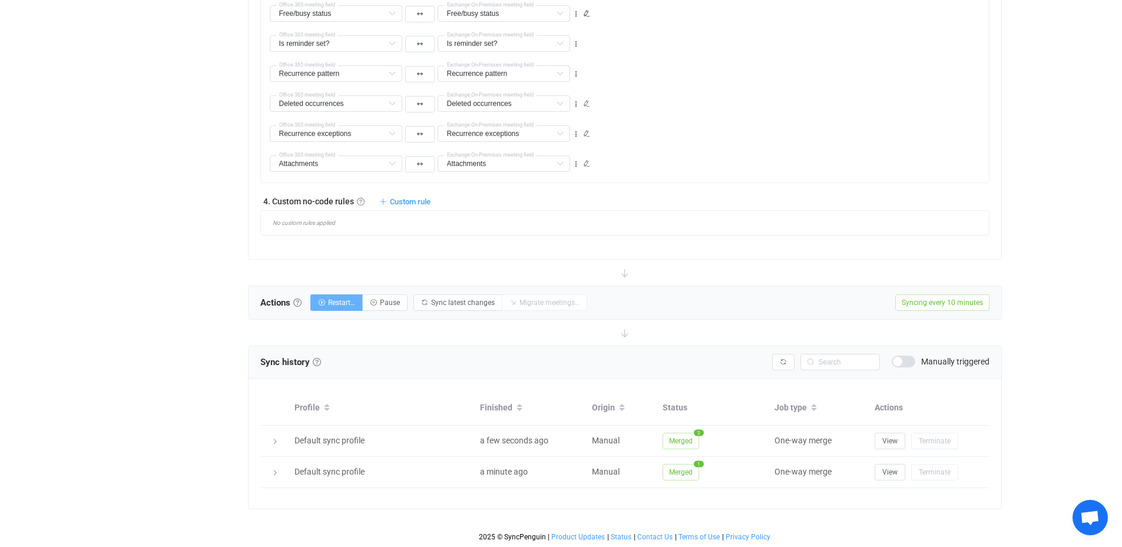
click at [340, 300] on span "Restart…" at bounding box center [341, 303] width 27 height 8
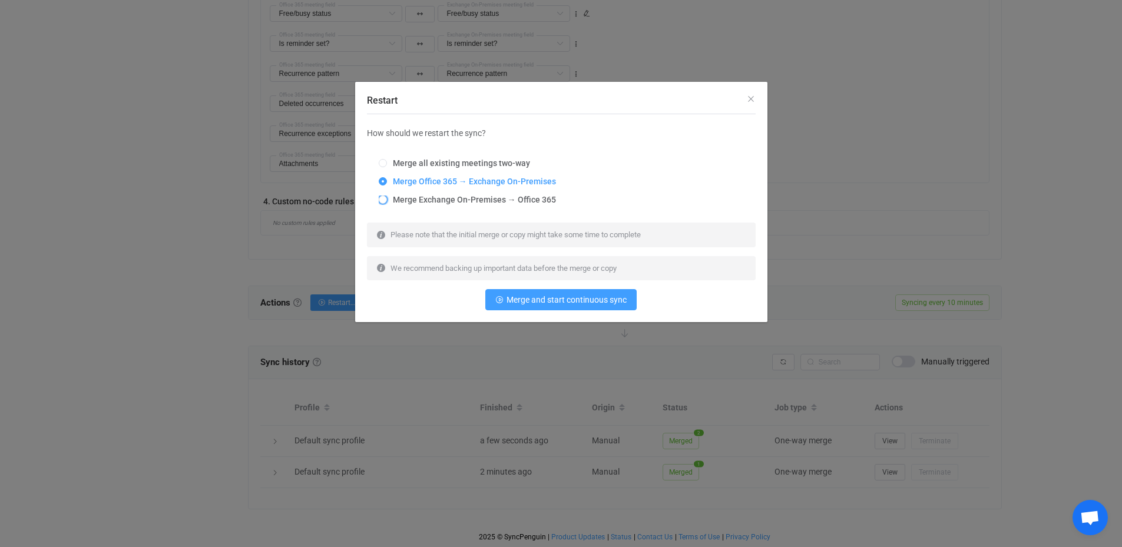
click at [404, 204] on span "Merge Exchange On-Premises → Office 365" at bounding box center [471, 199] width 169 height 9
click at [387, 205] on input "Merge Exchange On-Premises → Office 365" at bounding box center [383, 200] width 8 height 9
radio input "true"
radio input "false"
radio input "true"
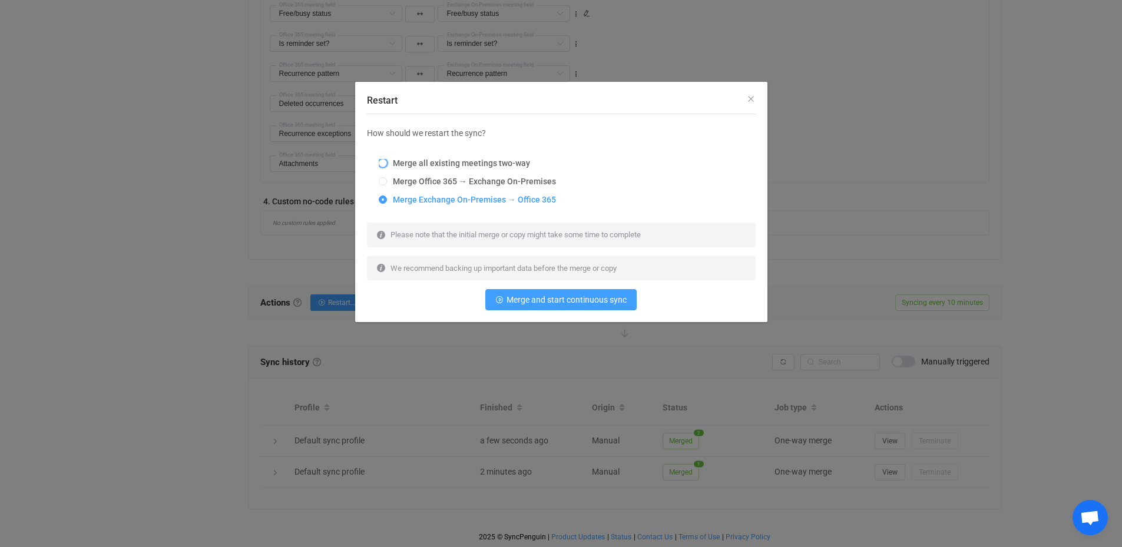
click at [398, 161] on span "Merge all existing meetings two-way" at bounding box center [458, 162] width 143 height 9
click at [387, 161] on input "Merge all existing meetings two-way" at bounding box center [383, 163] width 8 height 9
radio input "true"
radio input "false"
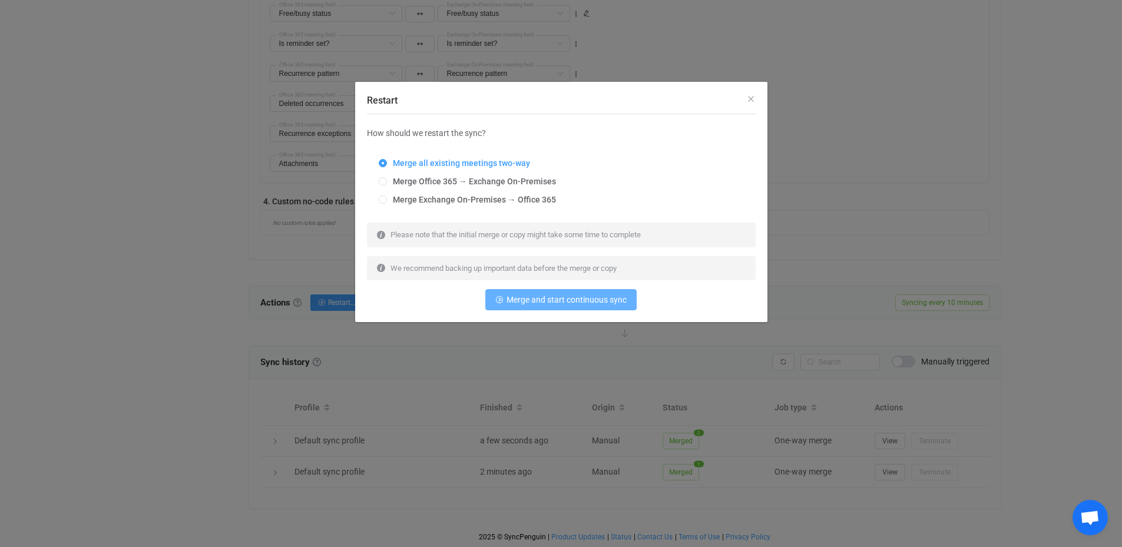
click at [575, 300] on span "Merge and start continuous sync" at bounding box center [567, 299] width 120 height 9
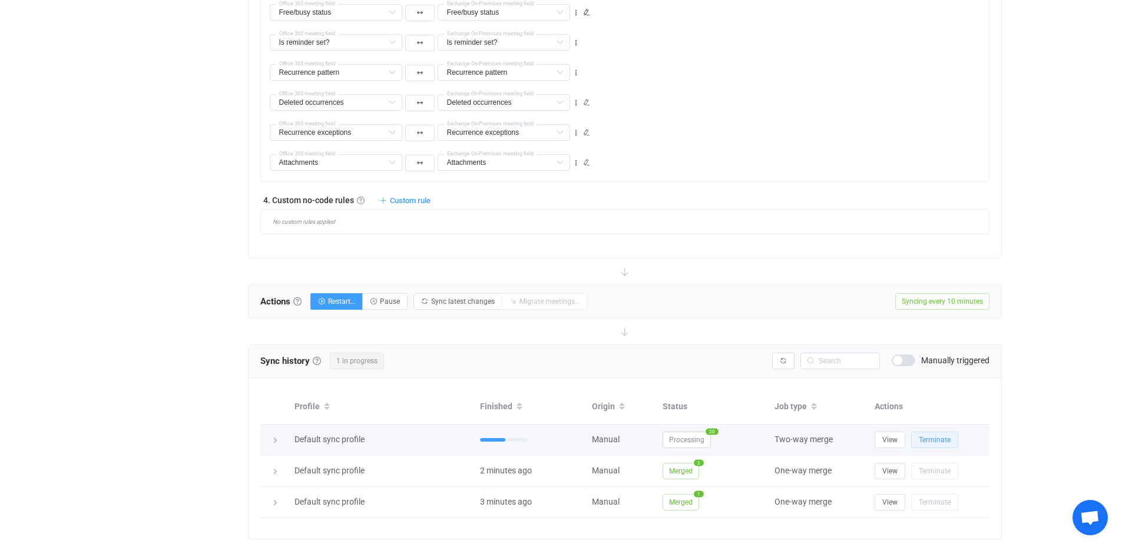
click at [944, 441] on span "Terminate" at bounding box center [935, 440] width 32 height 8
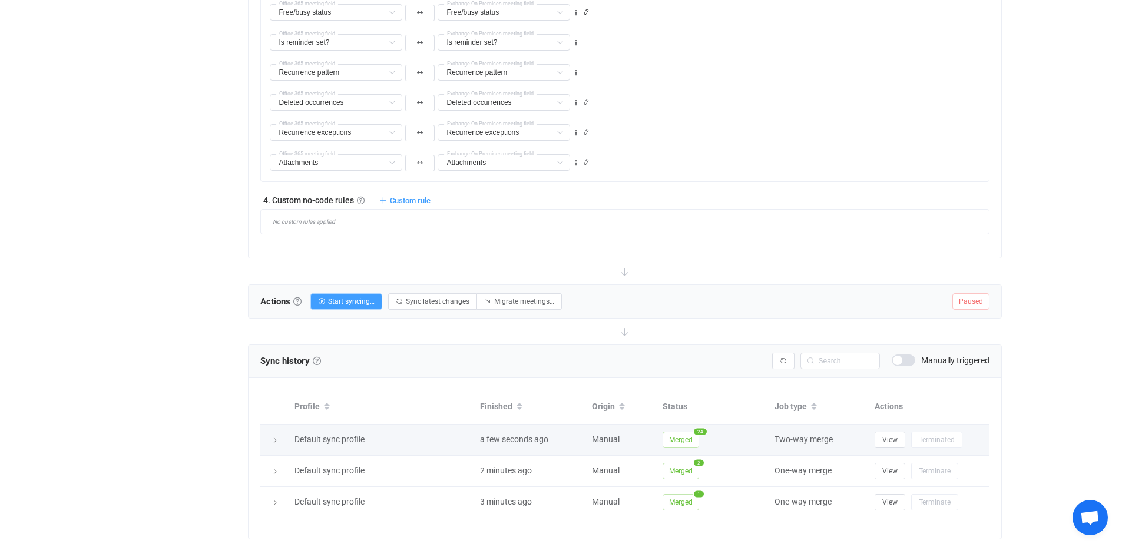
click at [276, 438] on icon at bounding box center [275, 440] width 7 height 7
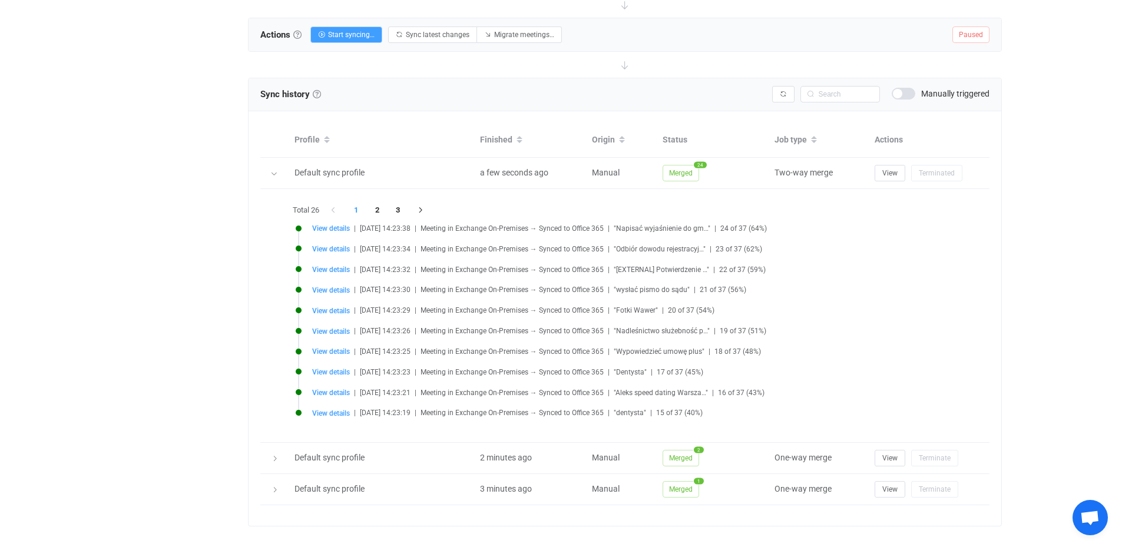
scroll to position [1218, 0]
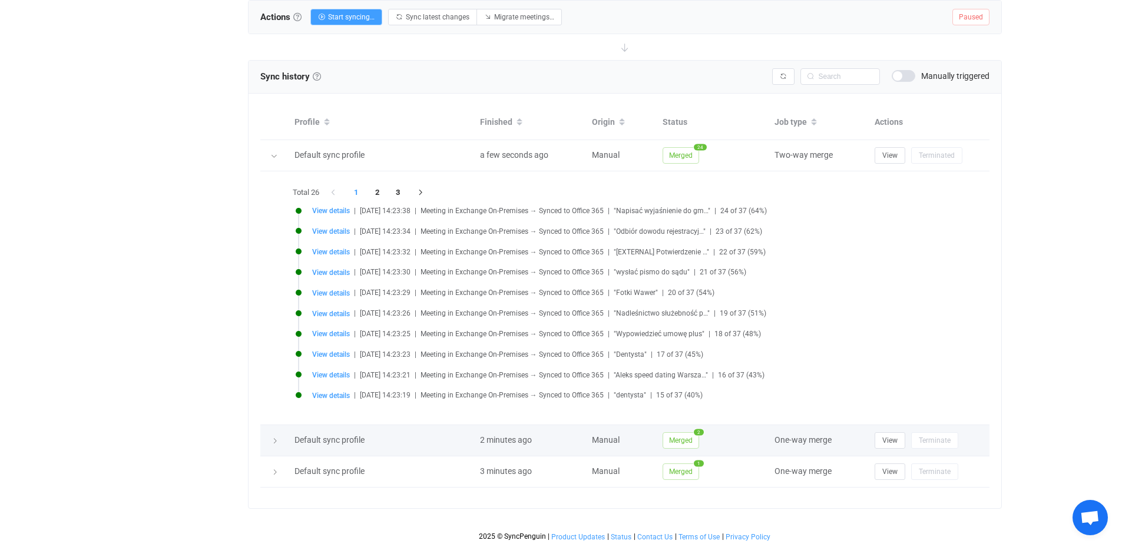
click at [273, 442] on icon at bounding box center [275, 441] width 7 height 7
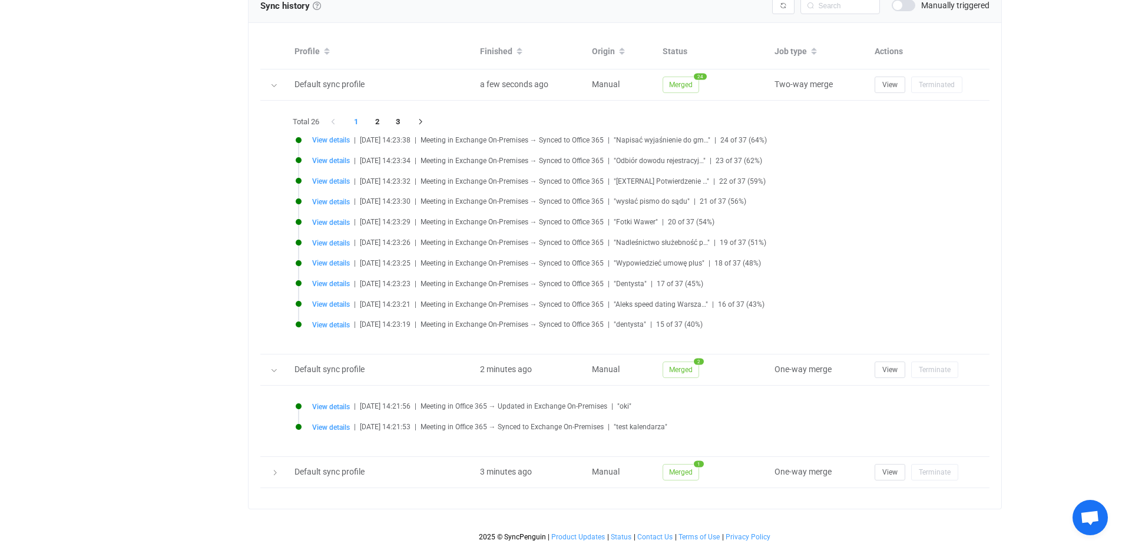
scroll to position [1289, 0]
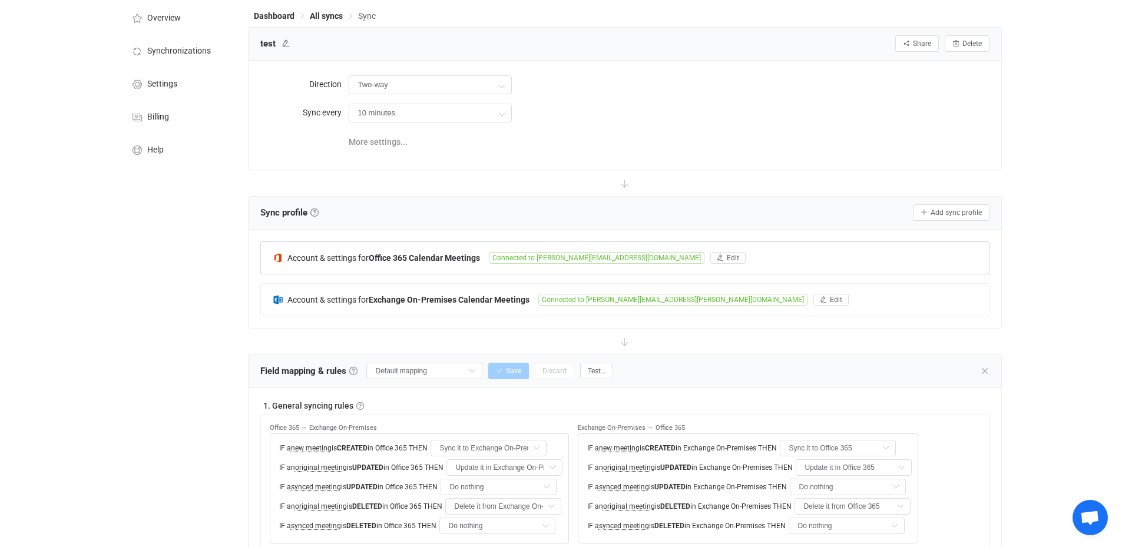
scroll to position [52, 0]
click at [433, 78] on input "Two-way" at bounding box center [430, 85] width 163 height 19
click at [421, 108] on input "10 minutes" at bounding box center [430, 113] width 163 height 19
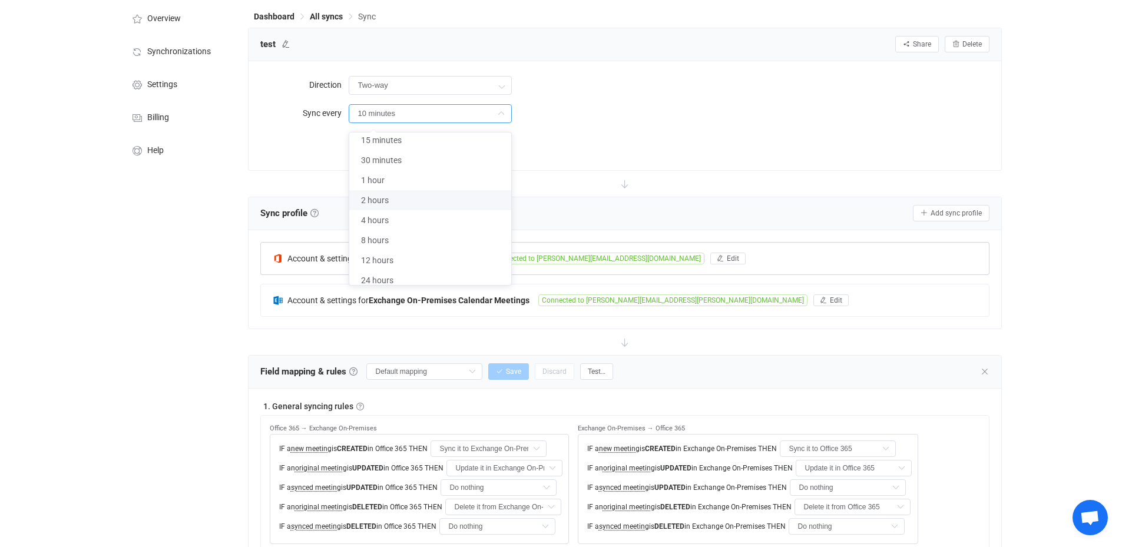
click at [759, 90] on div "Two-way" at bounding box center [669, 85] width 641 height 24
click at [358, 141] on span "More settings..." at bounding box center [378, 143] width 59 height 24
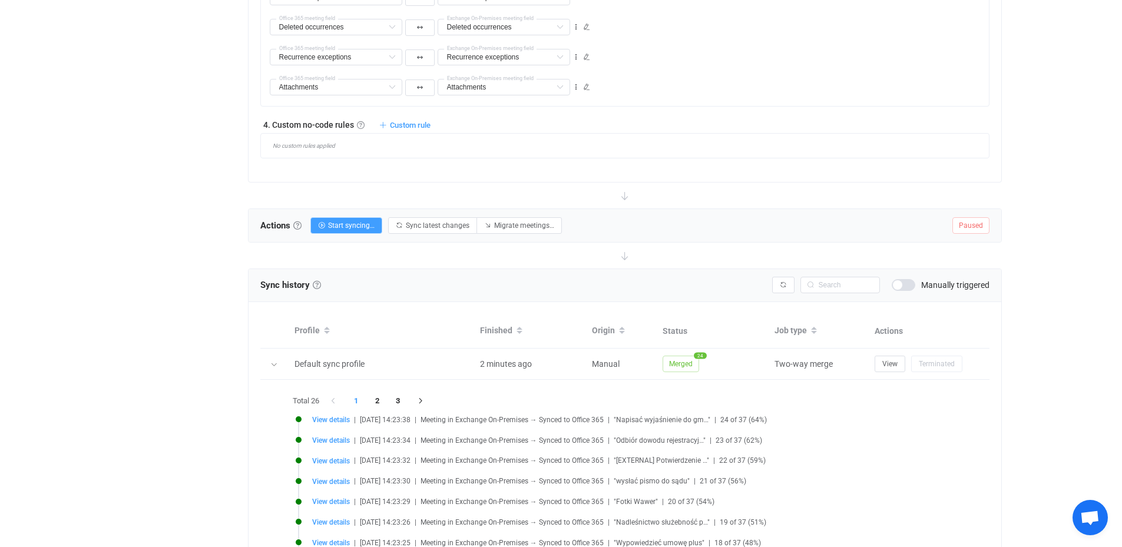
scroll to position [1053, 0]
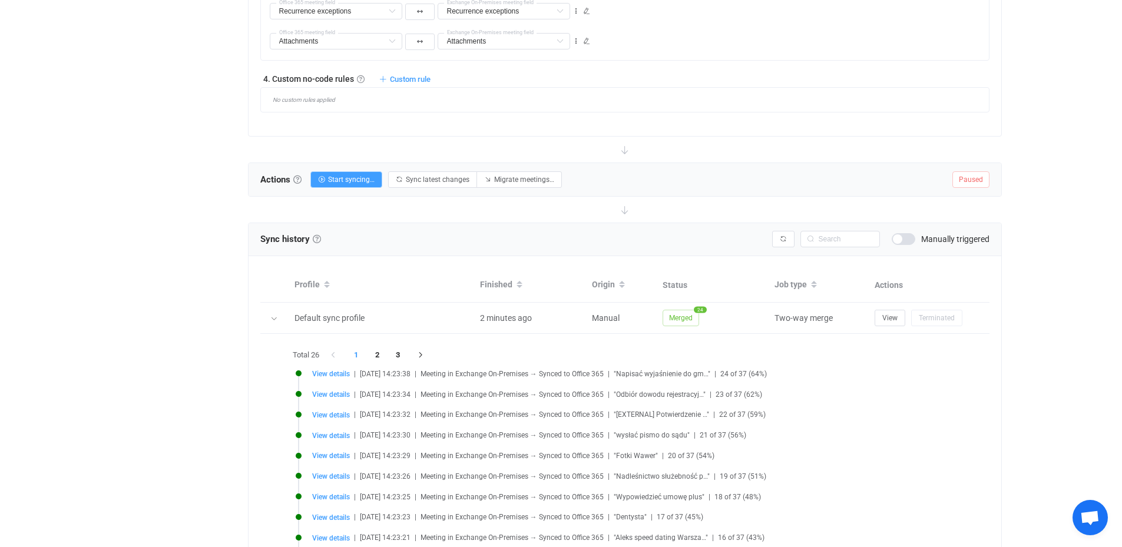
click at [909, 241] on span at bounding box center [904, 239] width 24 height 12
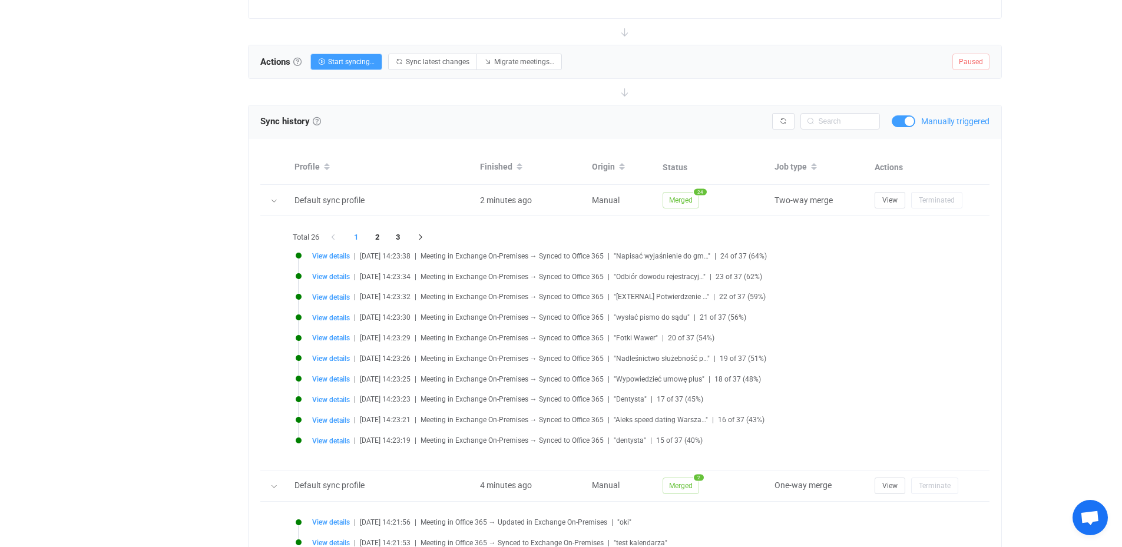
scroll to position [1289, 0]
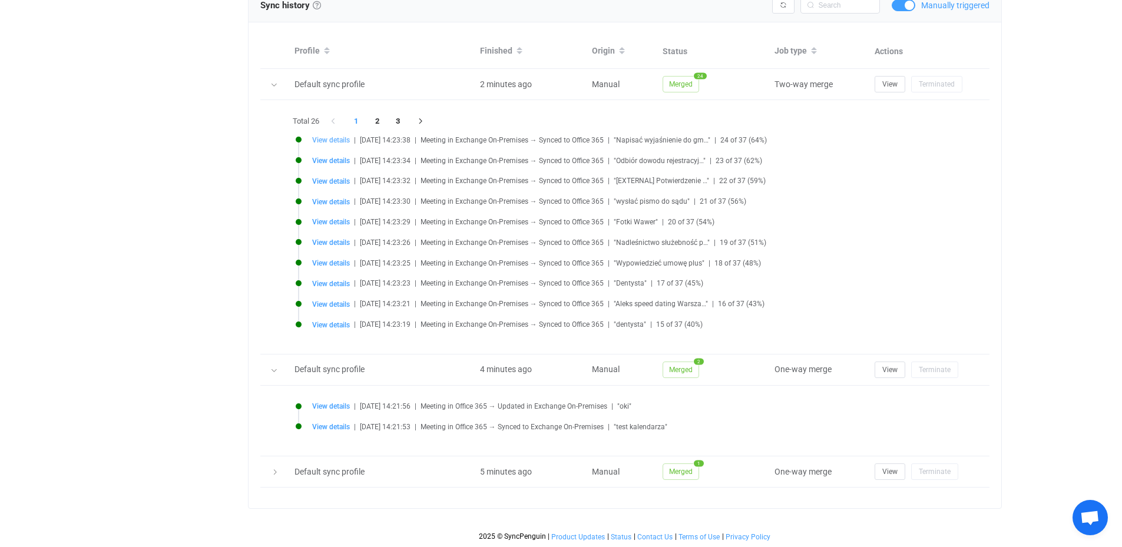
click at [335, 140] on span "View details" at bounding box center [331, 140] width 38 height 8
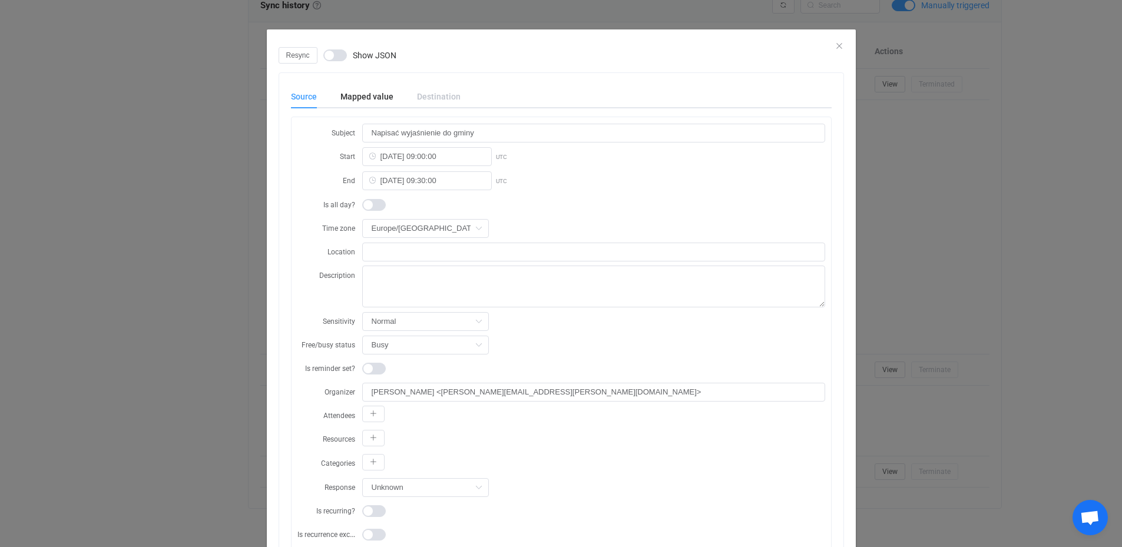
click at [337, 56] on span "dialog" at bounding box center [335, 55] width 24 height 12
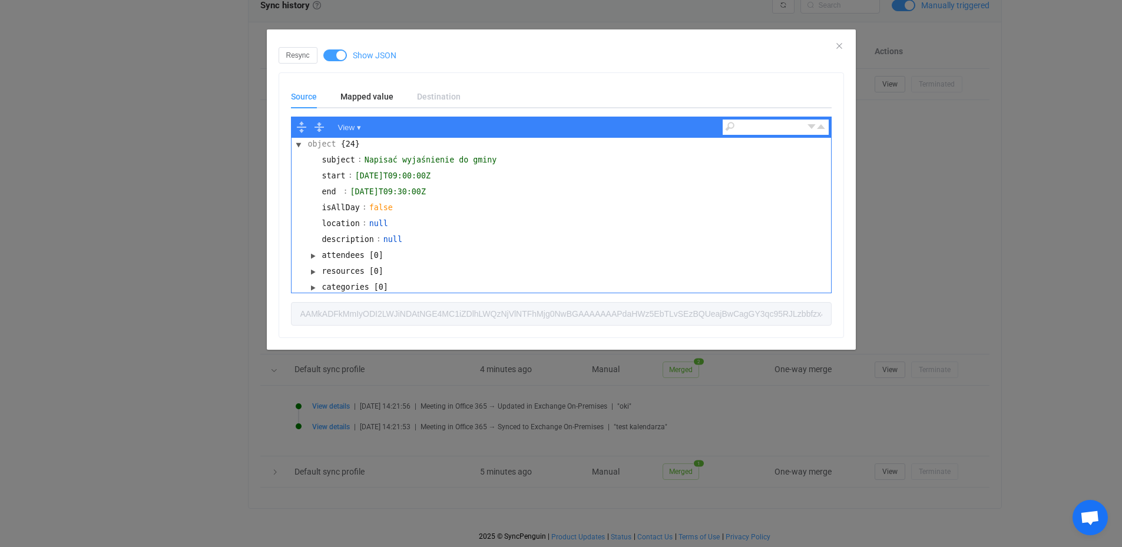
click at [336, 54] on span "dialog" at bounding box center [335, 55] width 24 height 12
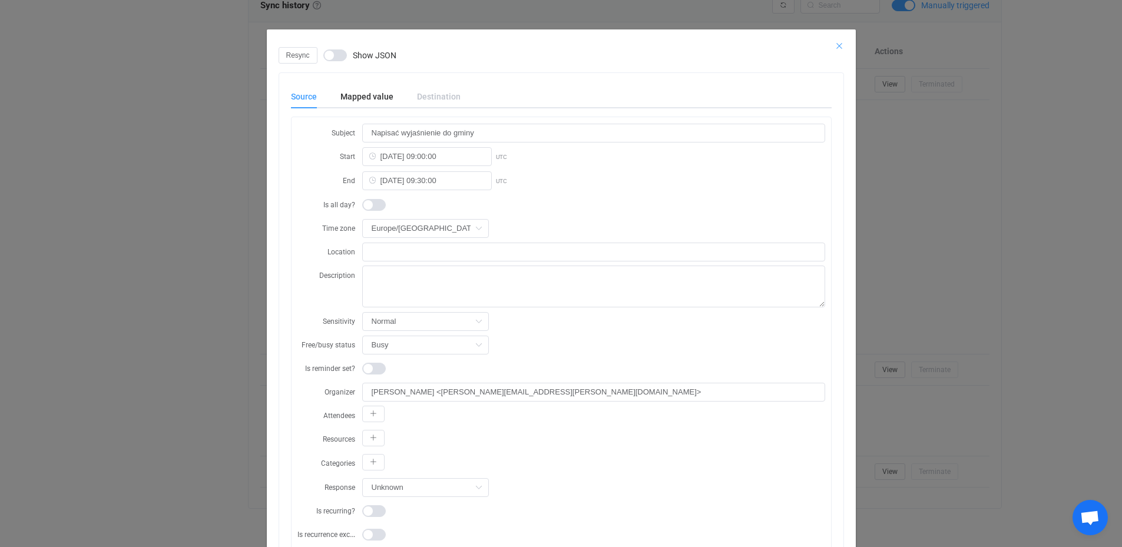
click at [835, 47] on icon "Close" at bounding box center [839, 45] width 9 height 9
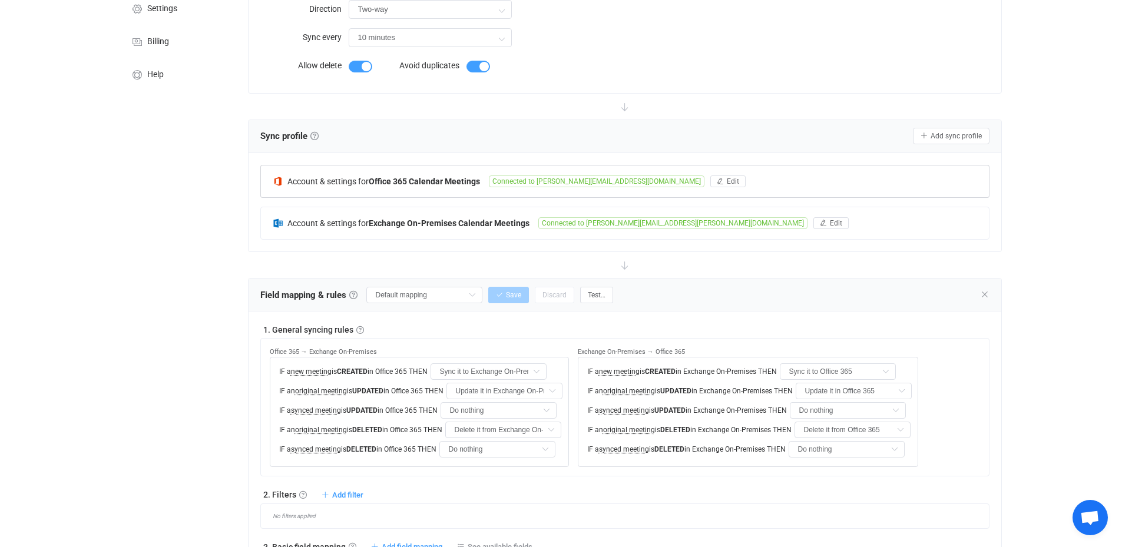
scroll to position [0, 0]
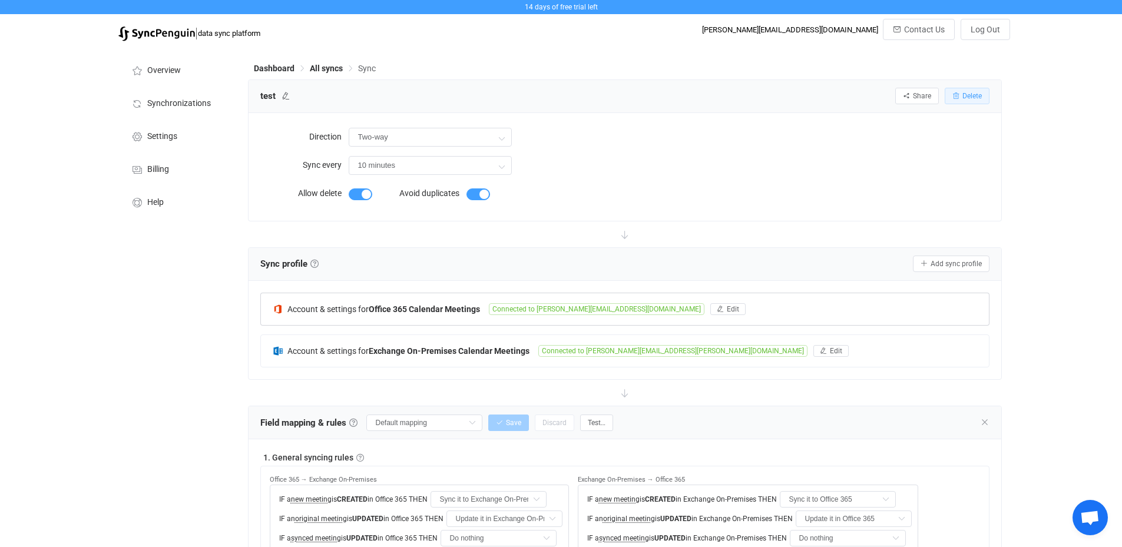
click at [978, 97] on span "Delete" at bounding box center [971, 96] width 19 height 8
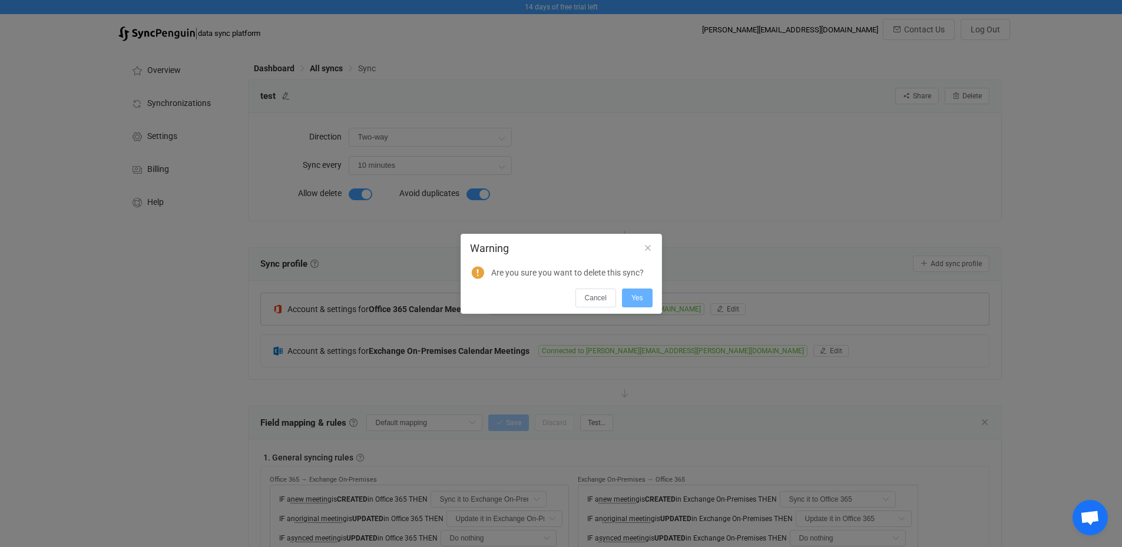
click at [641, 299] on span "Yes" at bounding box center [637, 298] width 12 height 8
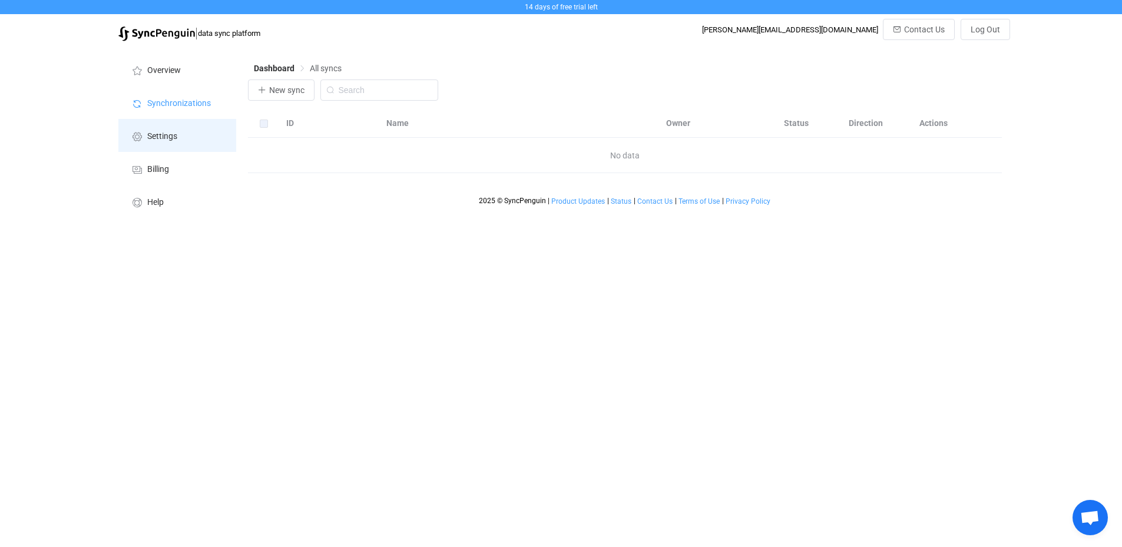
click at [172, 136] on span "Settings" at bounding box center [162, 136] width 30 height 9
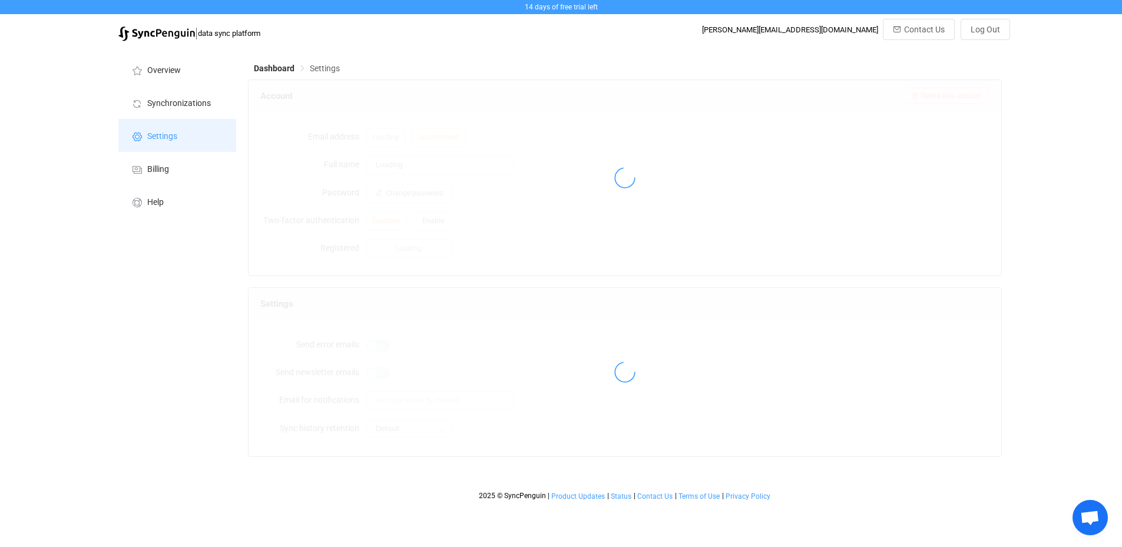
type input "[PERSON_NAME]"
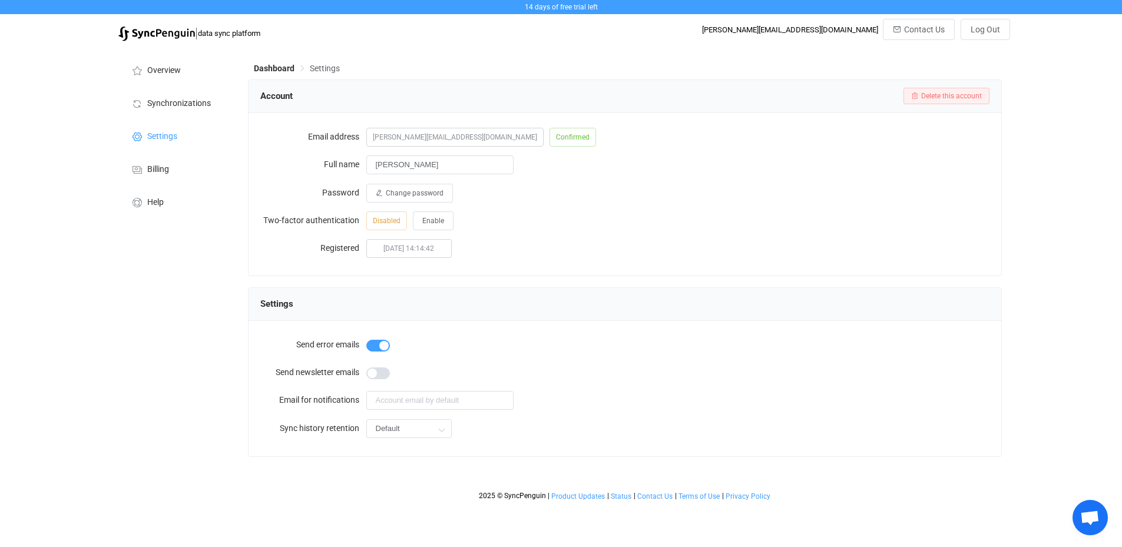
click at [953, 87] on div "Account Delete this account" at bounding box center [625, 96] width 753 height 33
click at [954, 95] on span "Delete this account" at bounding box center [951, 96] width 61 height 8
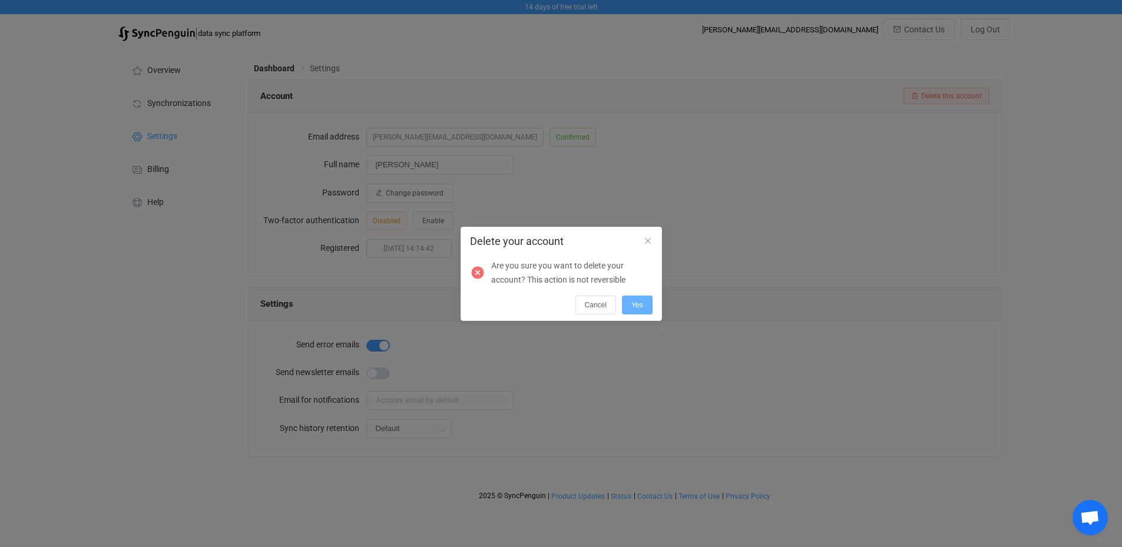
click at [637, 306] on span "Yes" at bounding box center [637, 305] width 12 height 8
